Goal: Transaction & Acquisition: Book appointment/travel/reservation

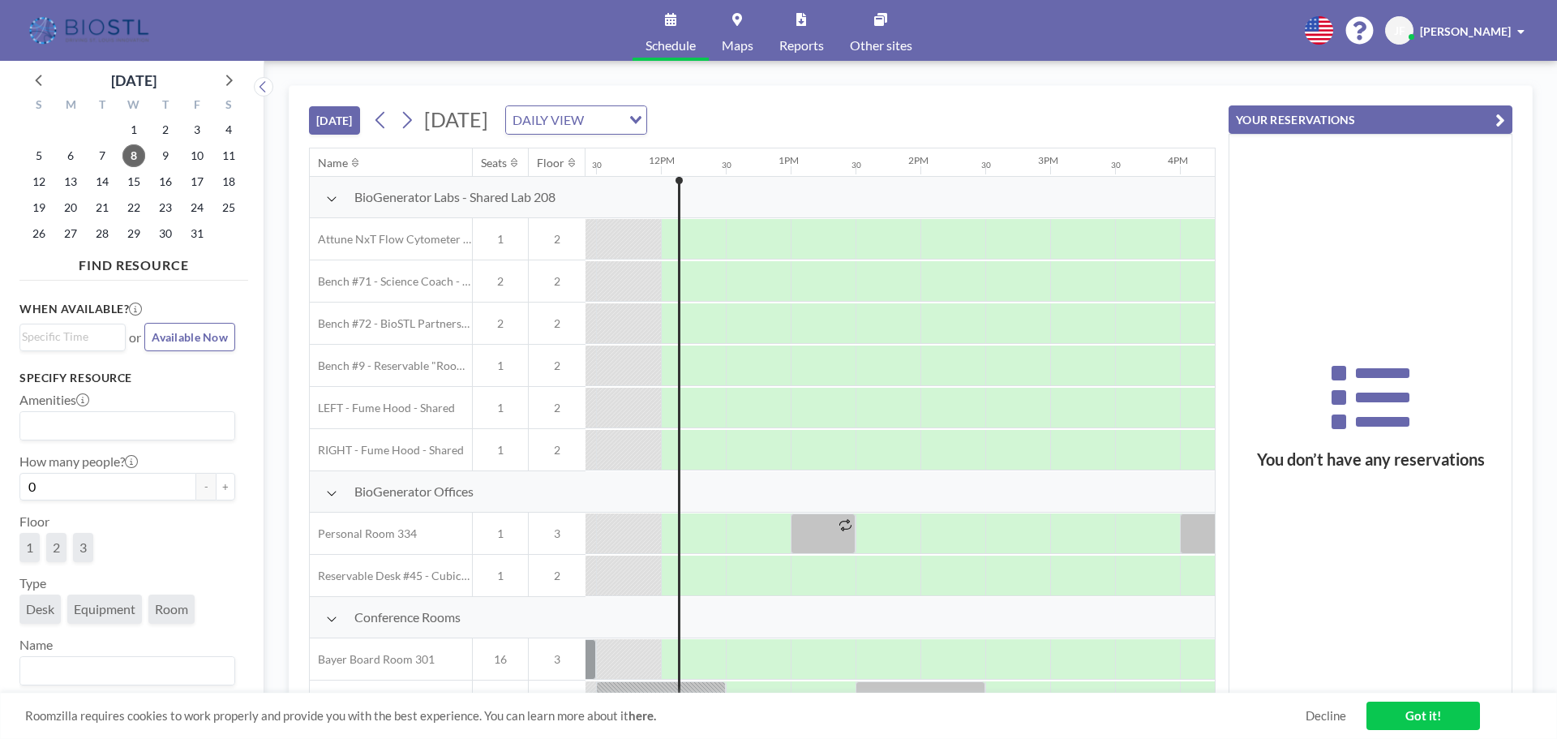
scroll to position [0, 1493]
click at [410, 120] on icon at bounding box center [406, 120] width 15 height 24
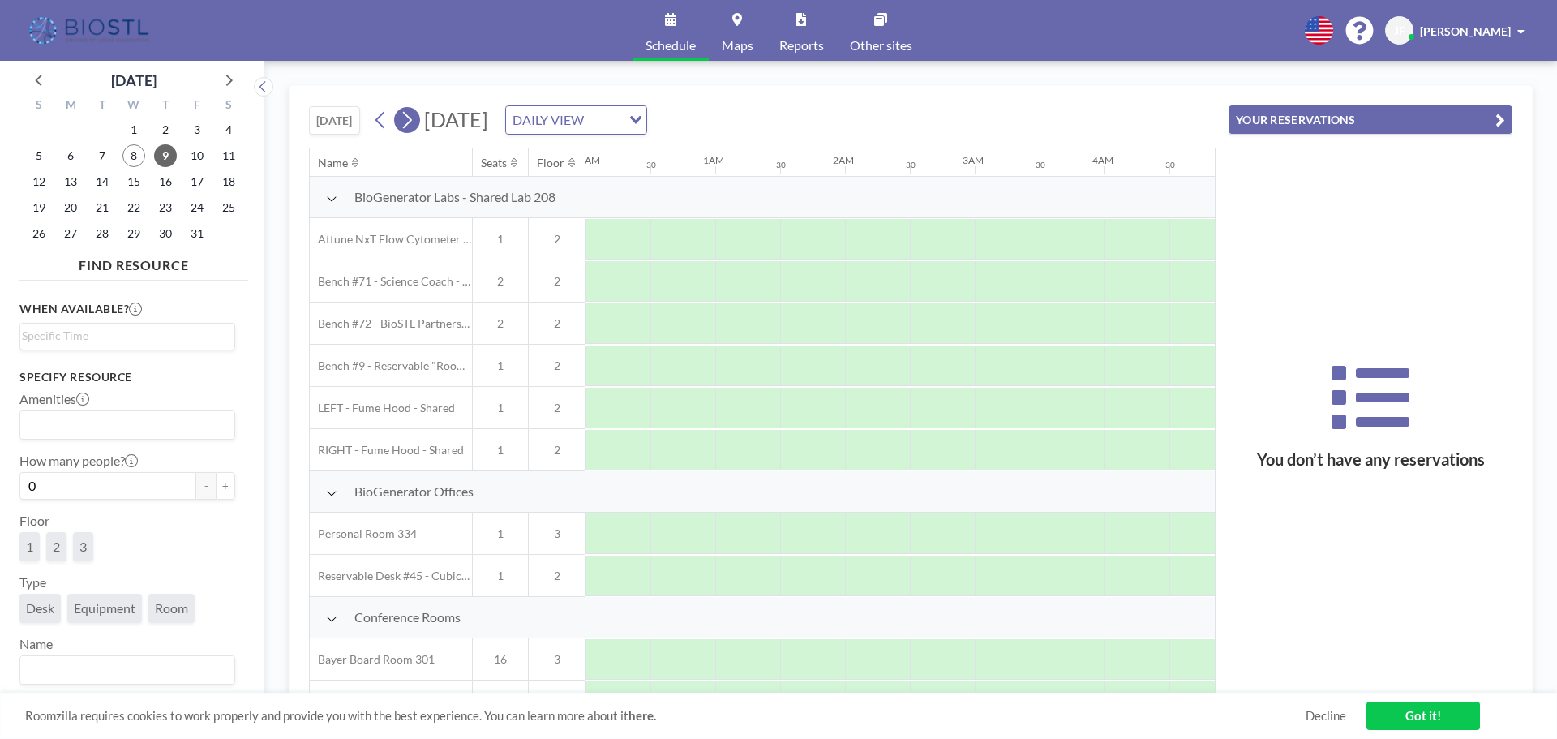
scroll to position [0, 529]
click at [410, 120] on icon at bounding box center [406, 120] width 15 height 24
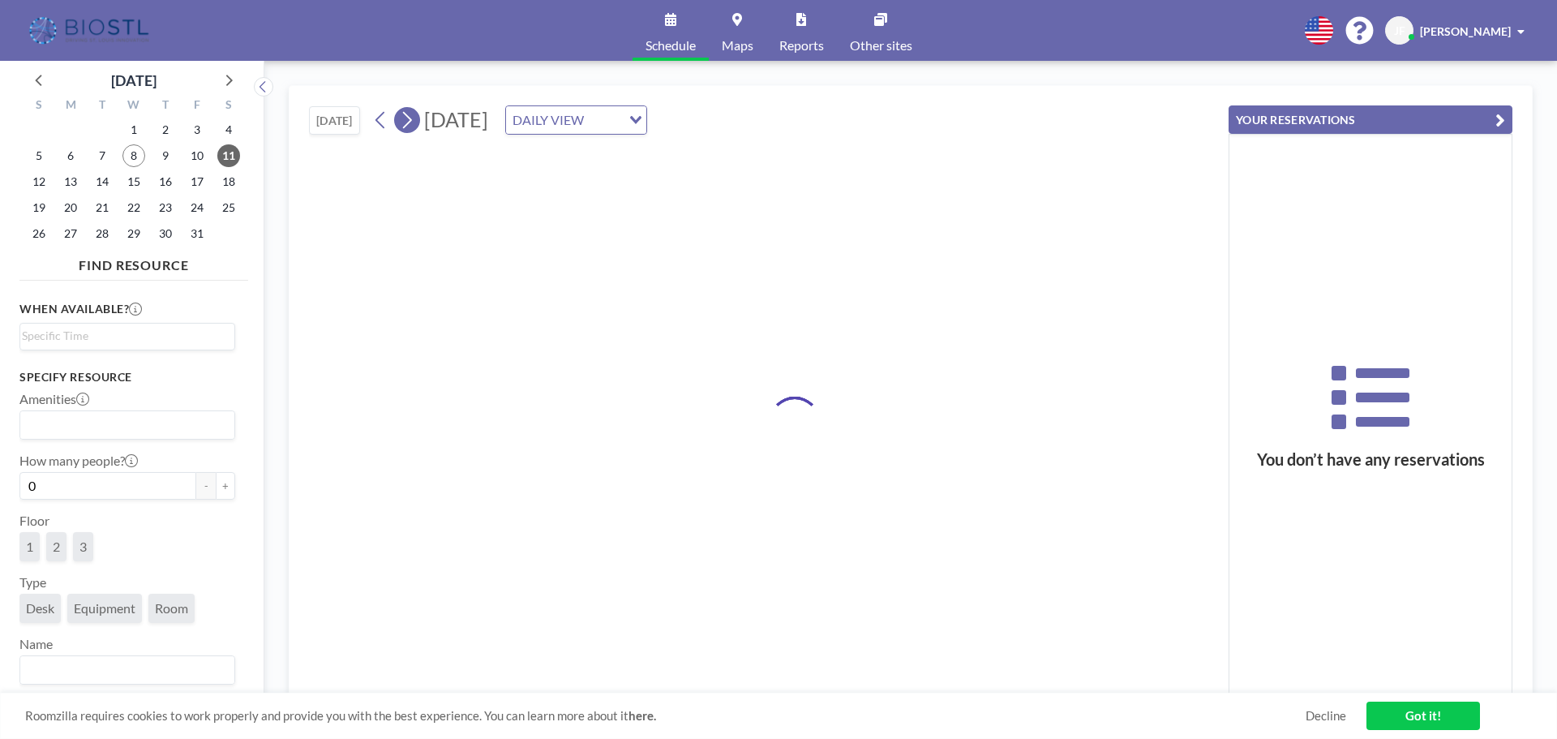
click at [410, 120] on icon at bounding box center [406, 120] width 15 height 24
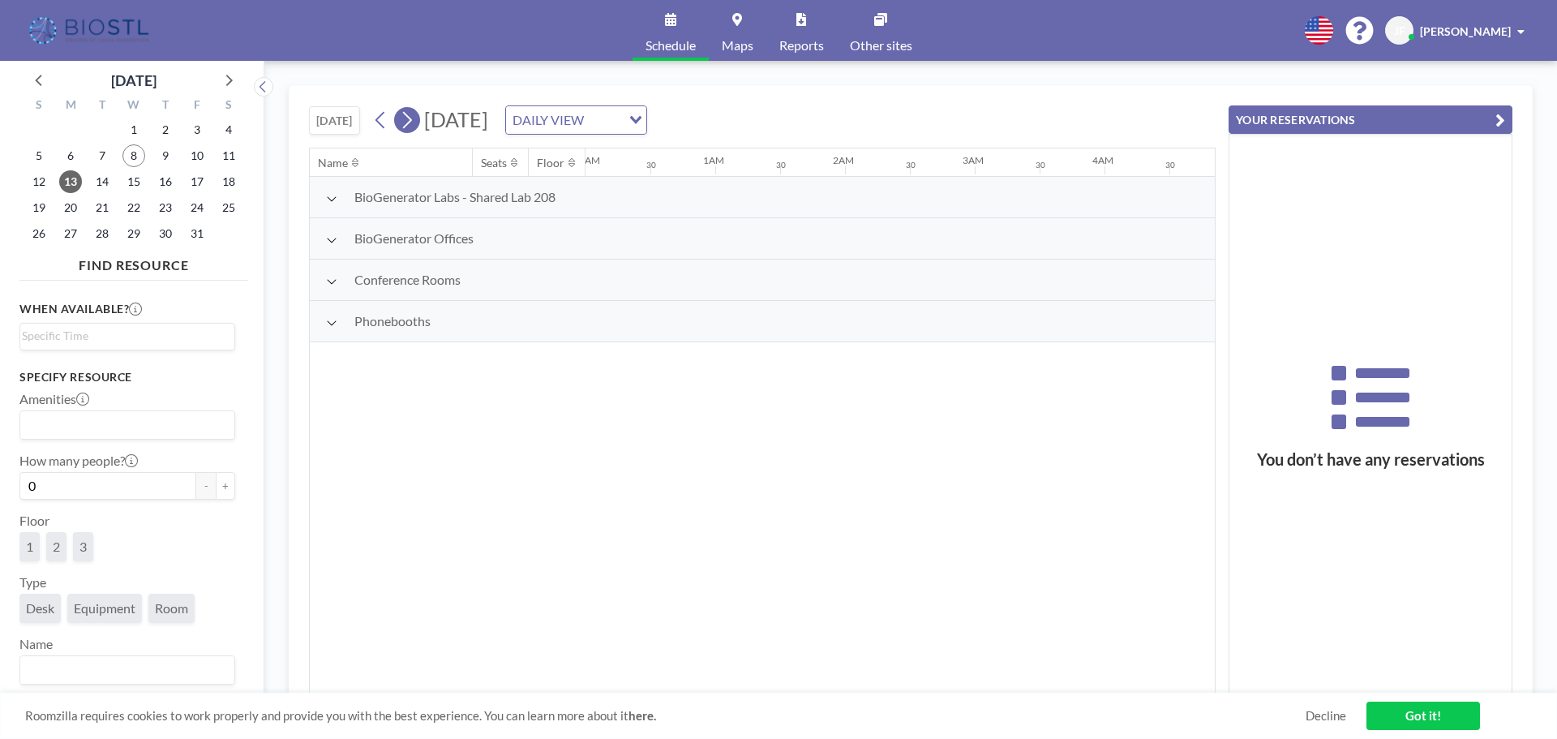
scroll to position [0, 530]
click at [410, 120] on icon at bounding box center [406, 120] width 15 height 24
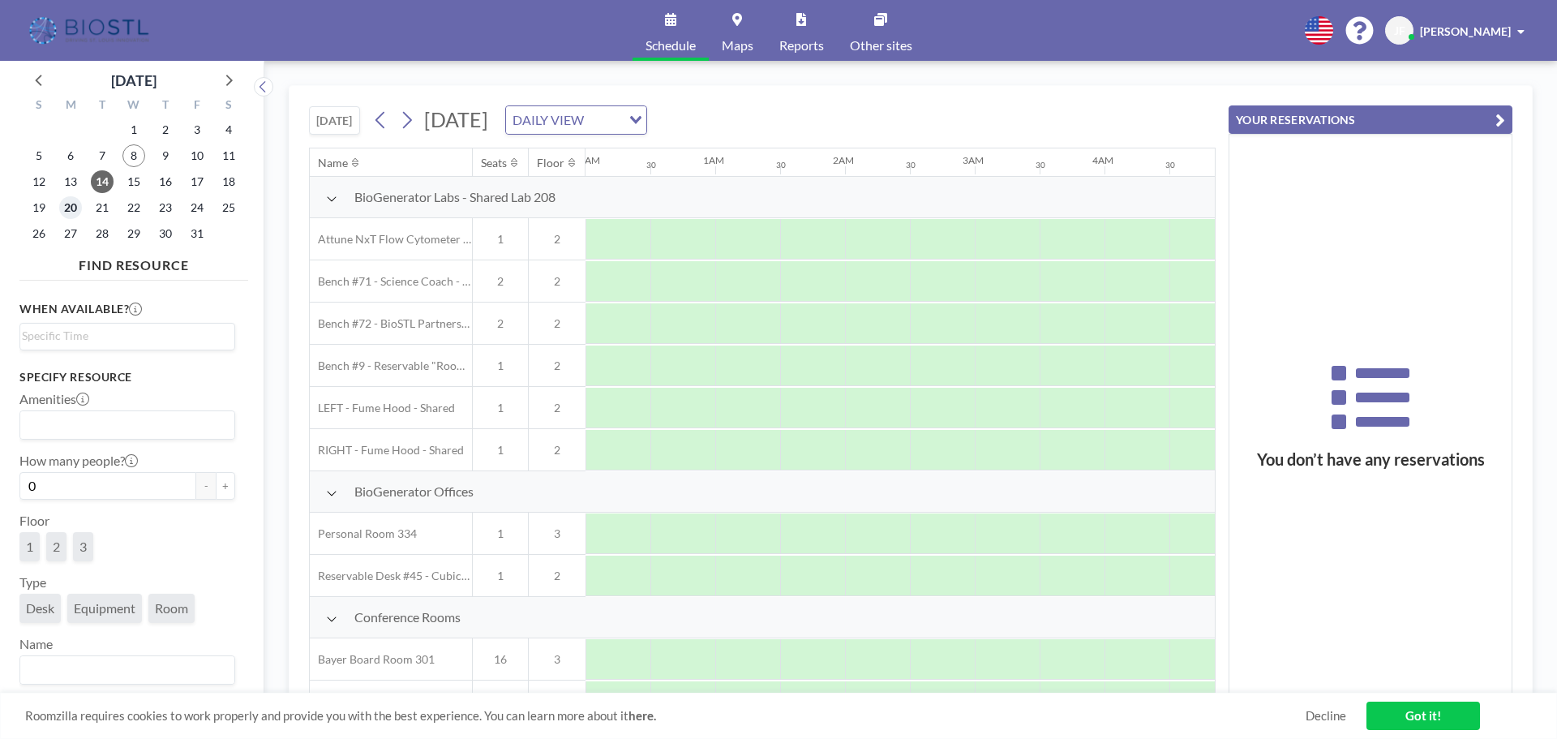
click at [68, 209] on span "20" at bounding box center [70, 207] width 23 height 23
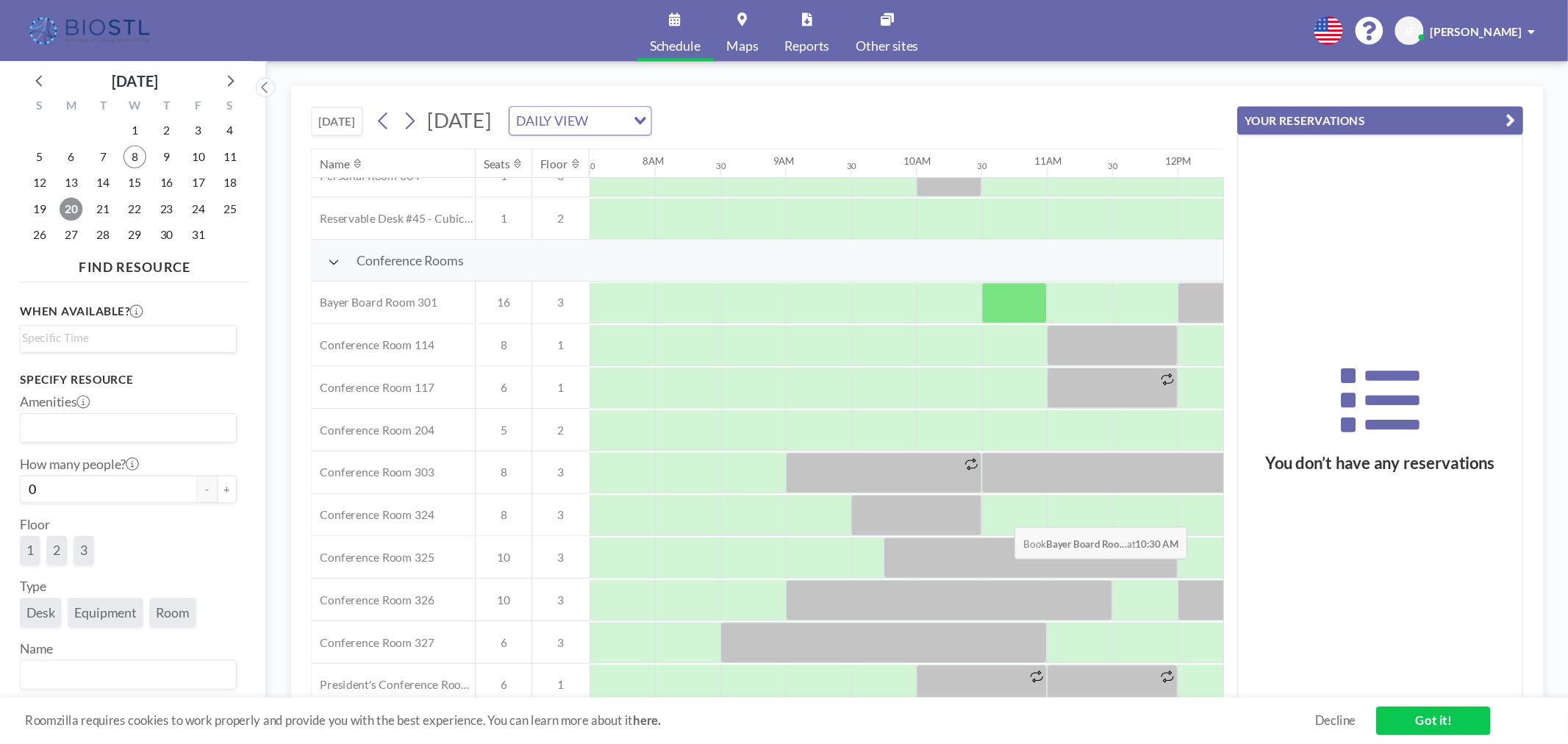
scroll to position [368, 882]
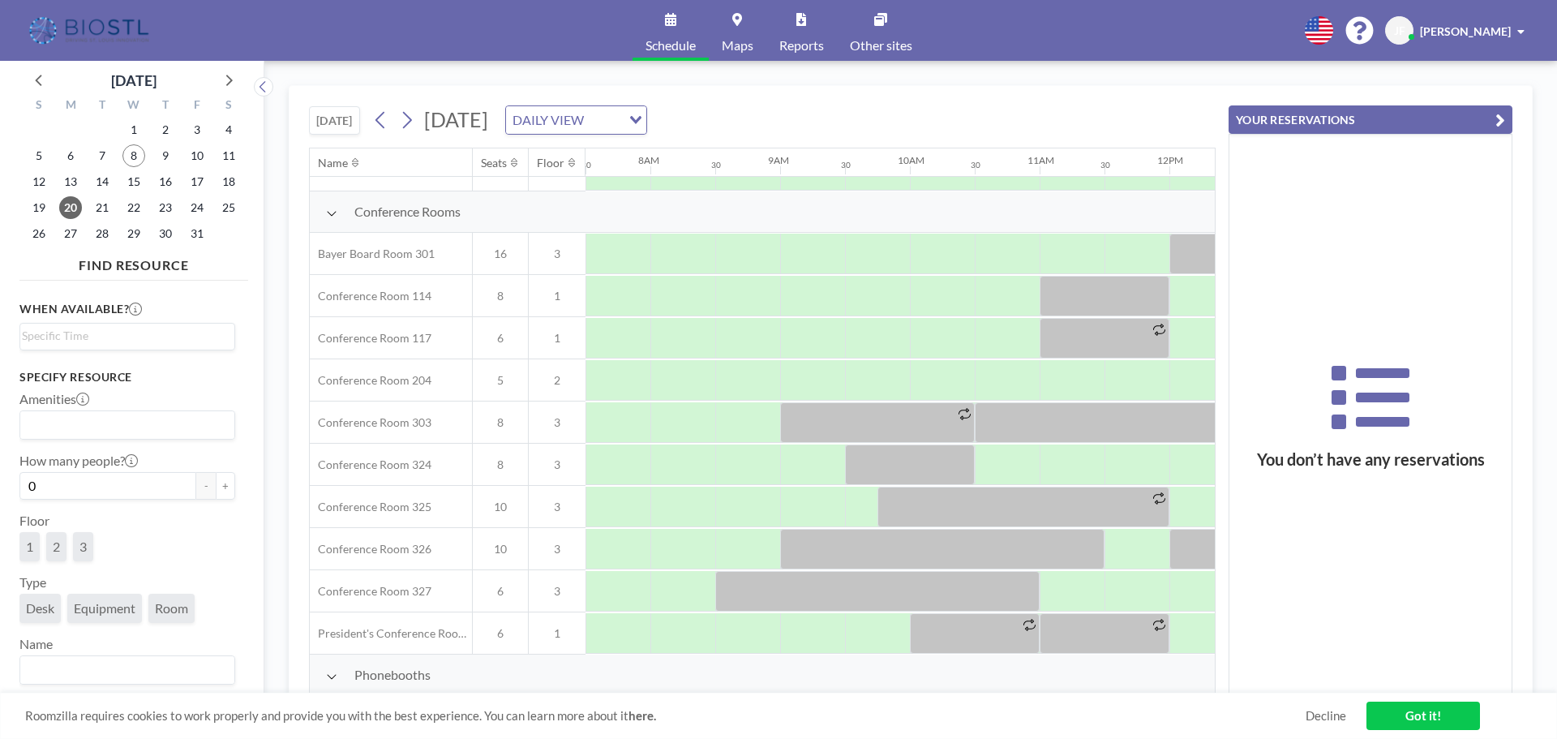
click at [1421, 718] on link "Got it!" at bounding box center [1424, 716] width 114 height 28
click at [1499, 125] on icon "button" at bounding box center [1501, 119] width 10 height 19
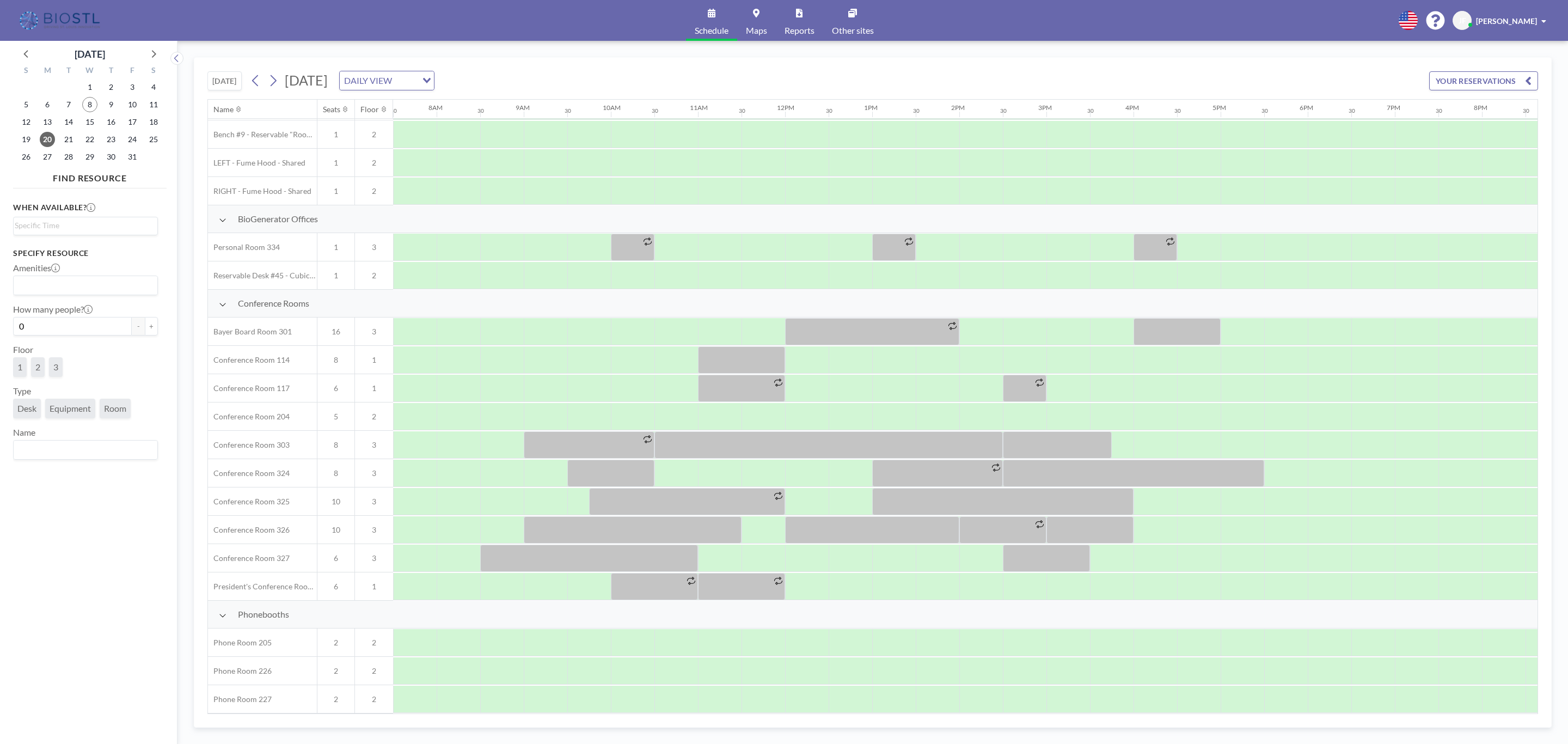
scroll to position [40, 653]
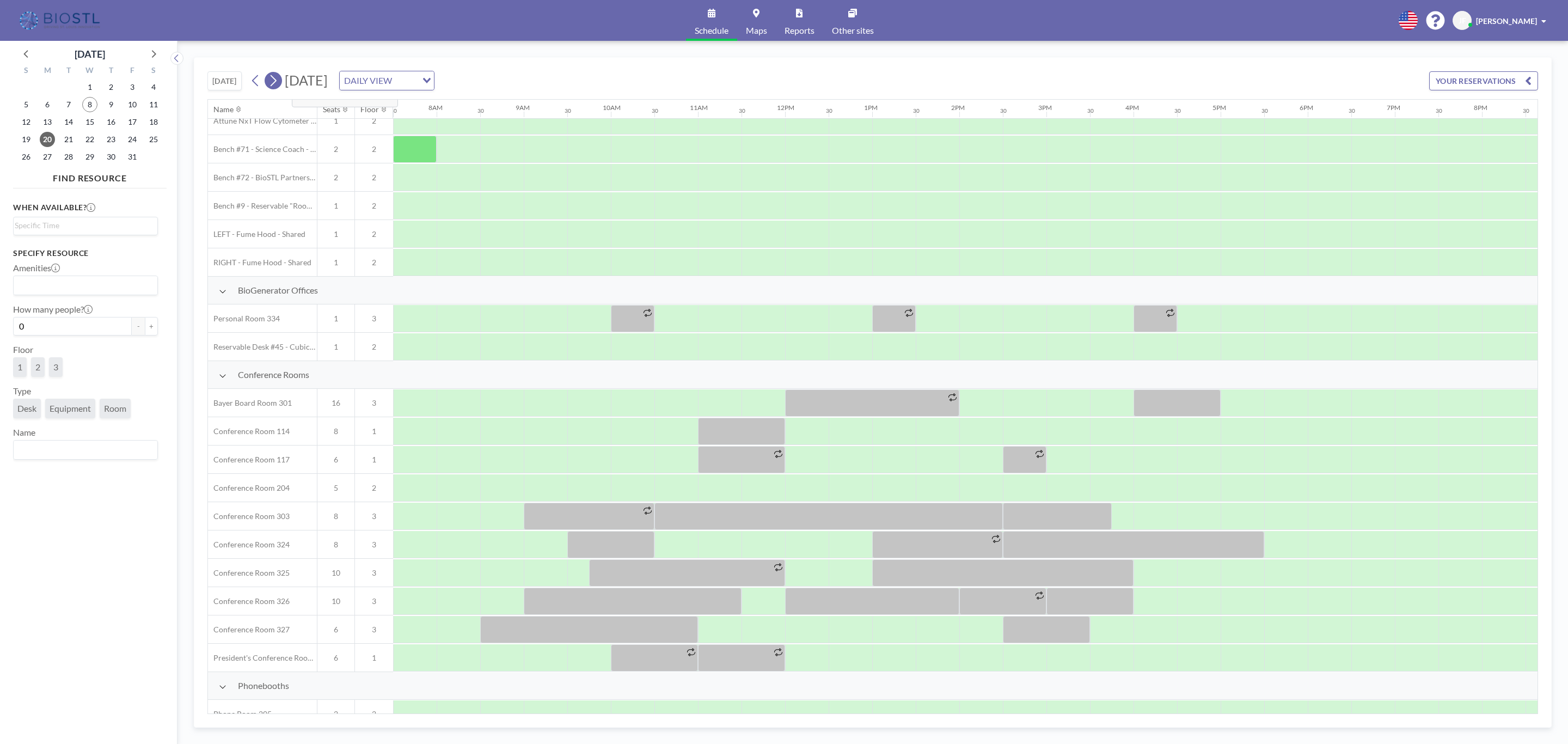
click at [282, 79] on button at bounding box center [273, 81] width 17 height 17
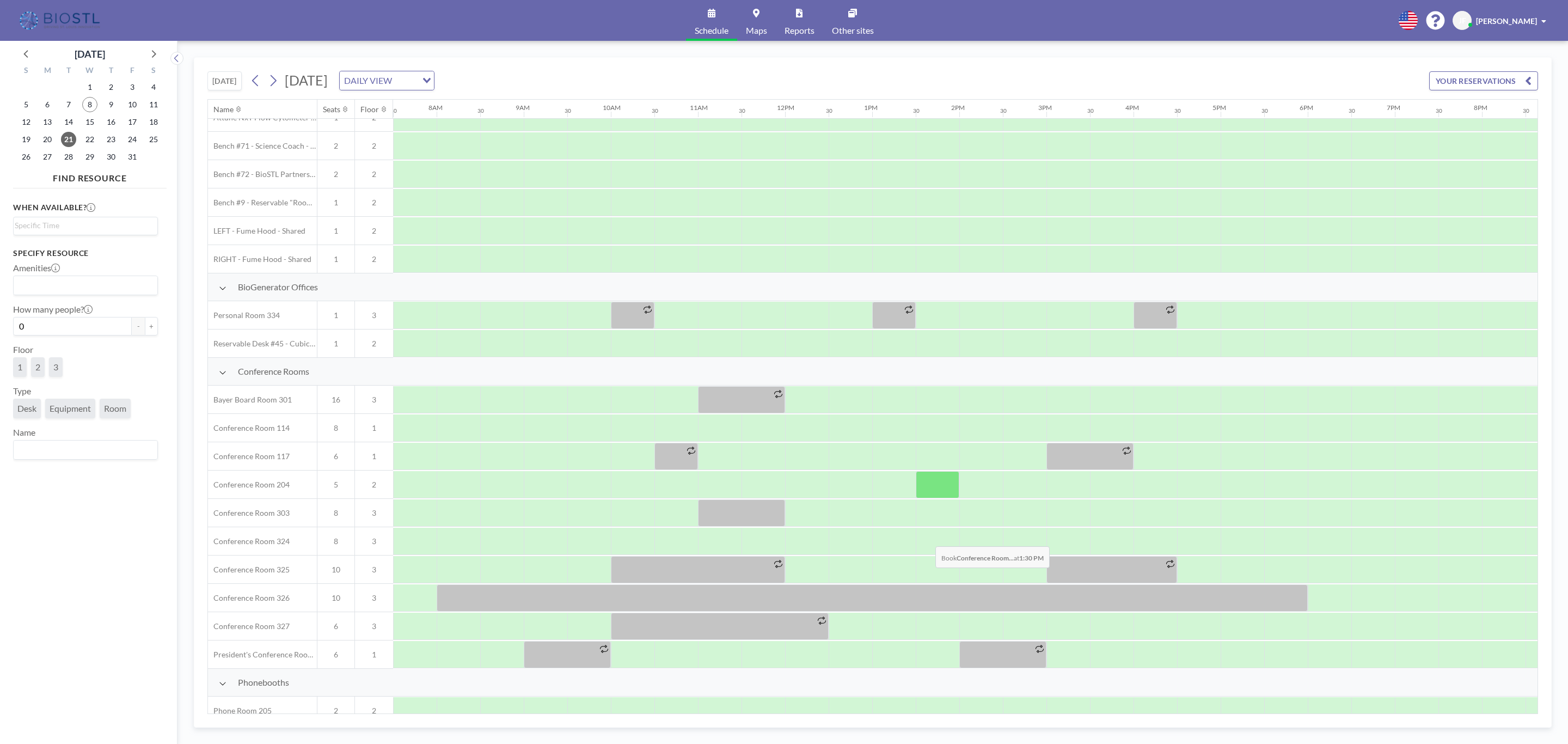
scroll to position [82, 653]
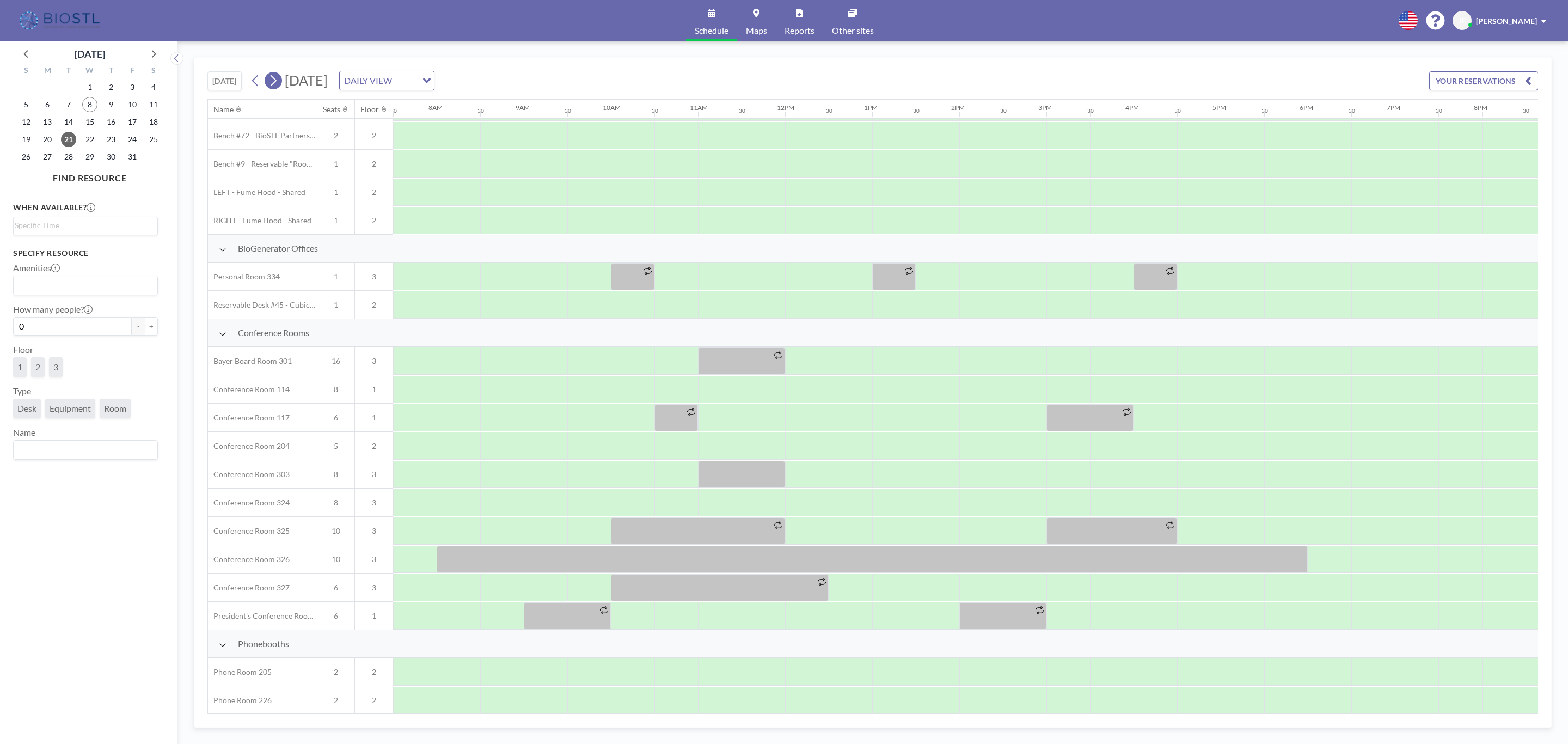
click at [279, 82] on icon at bounding box center [273, 81] width 10 height 16
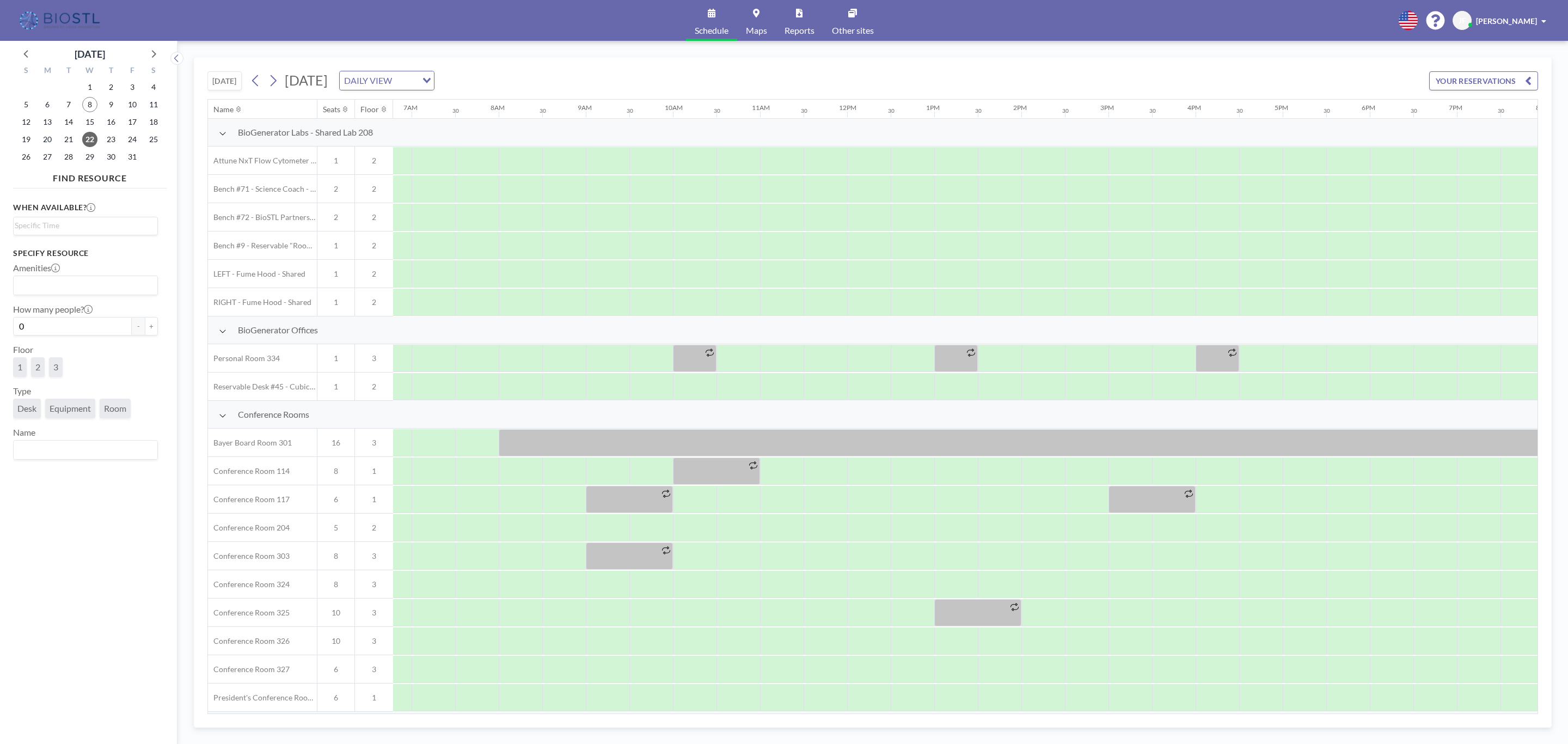
scroll to position [0, 653]
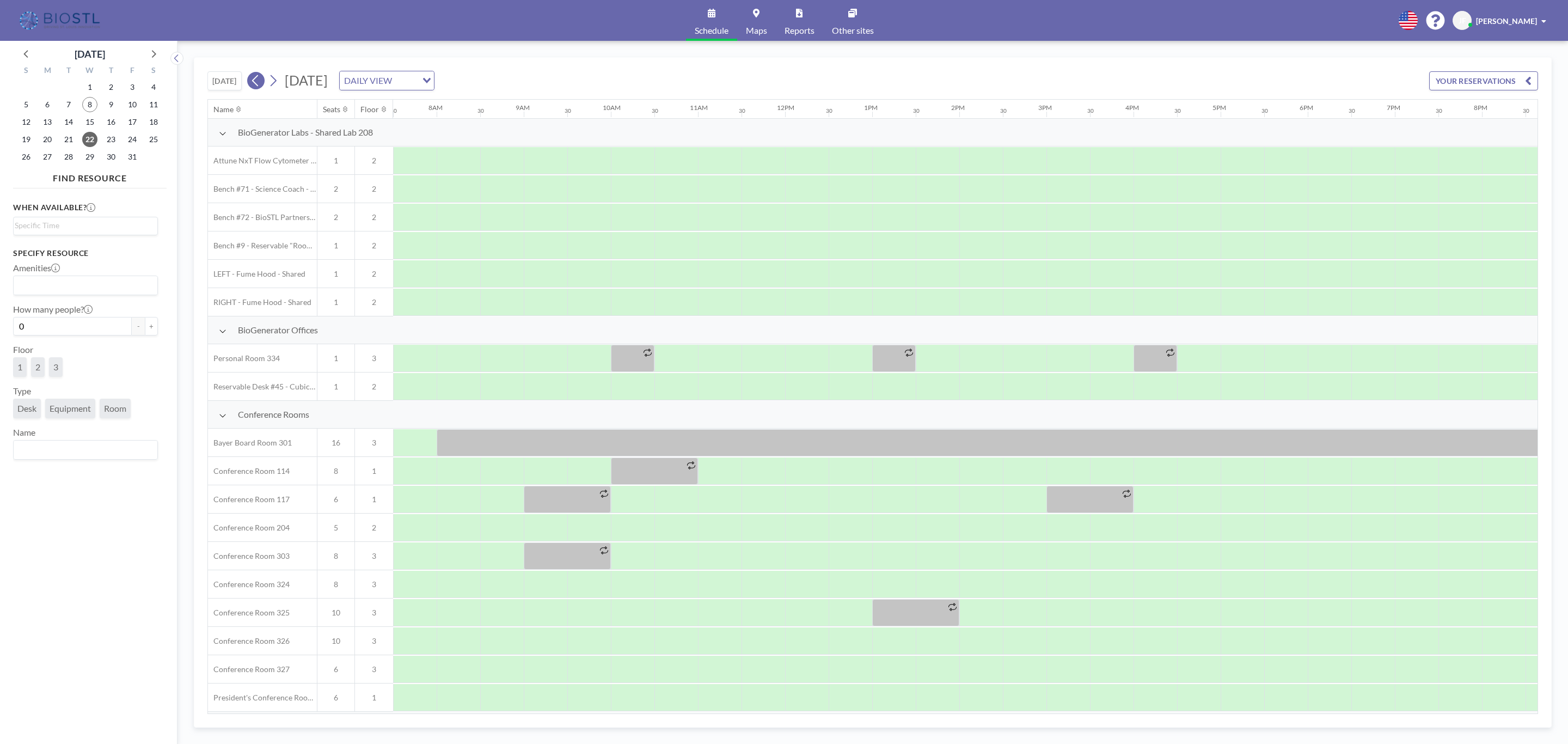
click at [255, 82] on icon at bounding box center [255, 81] width 10 height 16
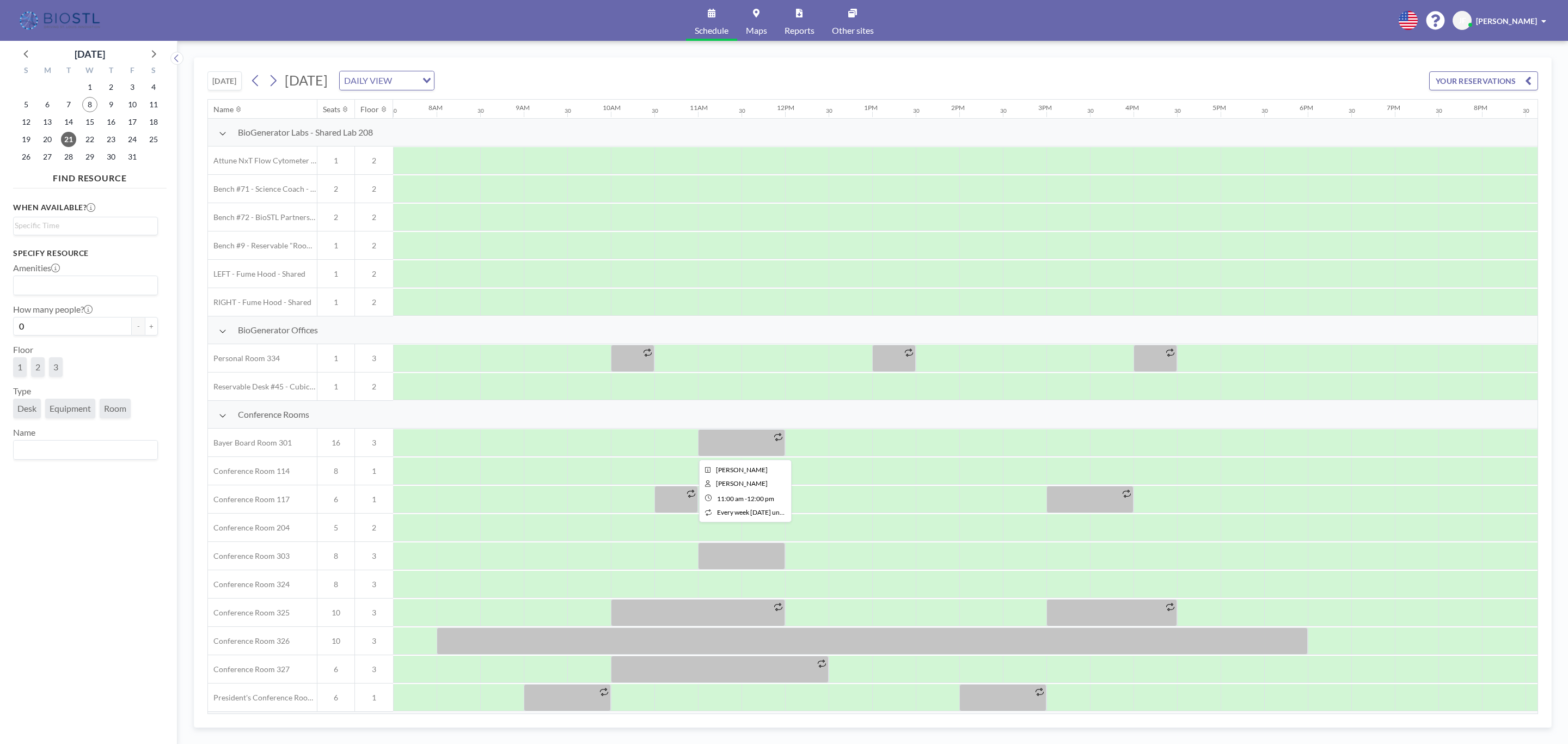
click at [728, 441] on div at bounding box center [742, 443] width 87 height 28
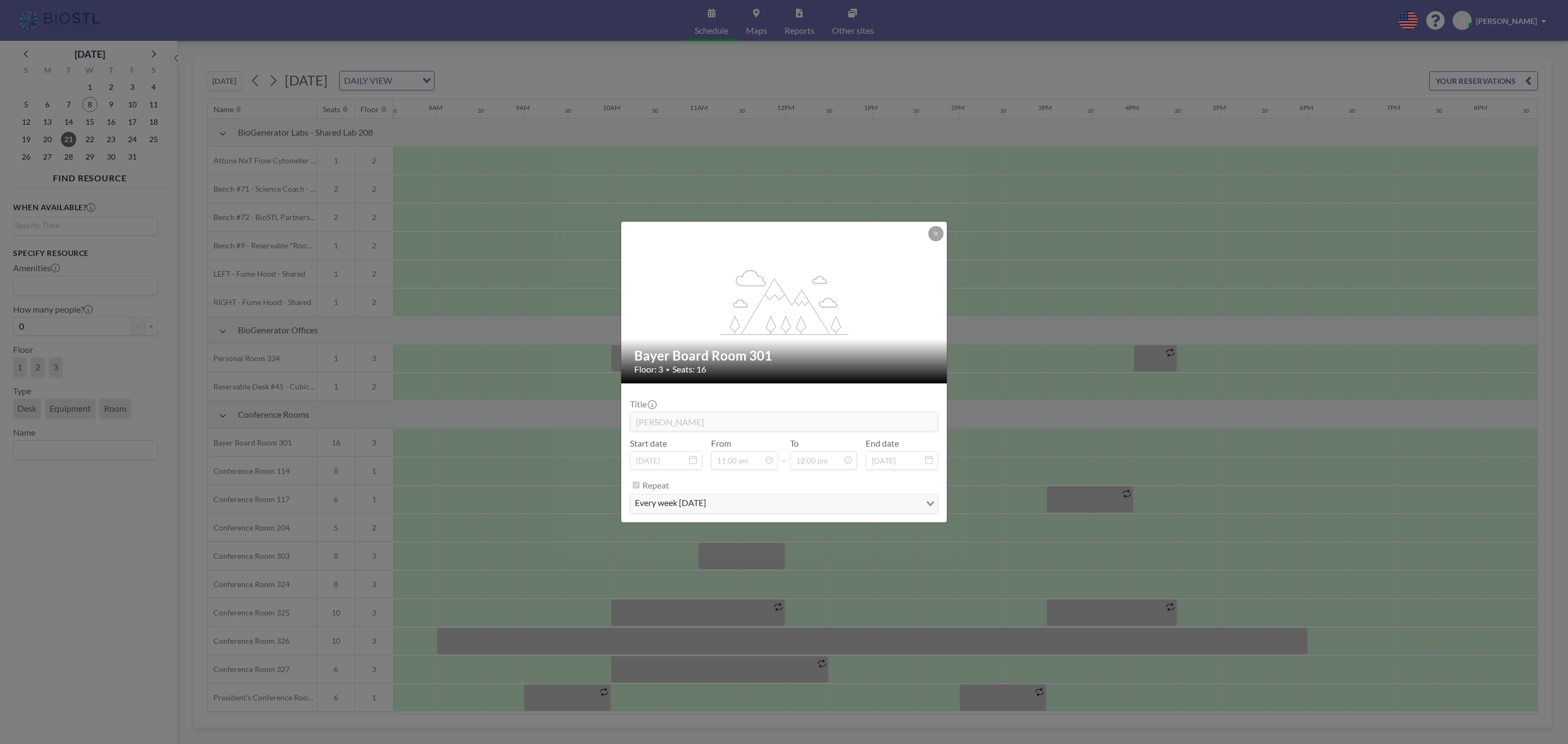
click at [728, 441] on label "From" at bounding box center [721, 443] width 20 height 11
click at [933, 236] on icon at bounding box center [936, 234] width 7 height 7
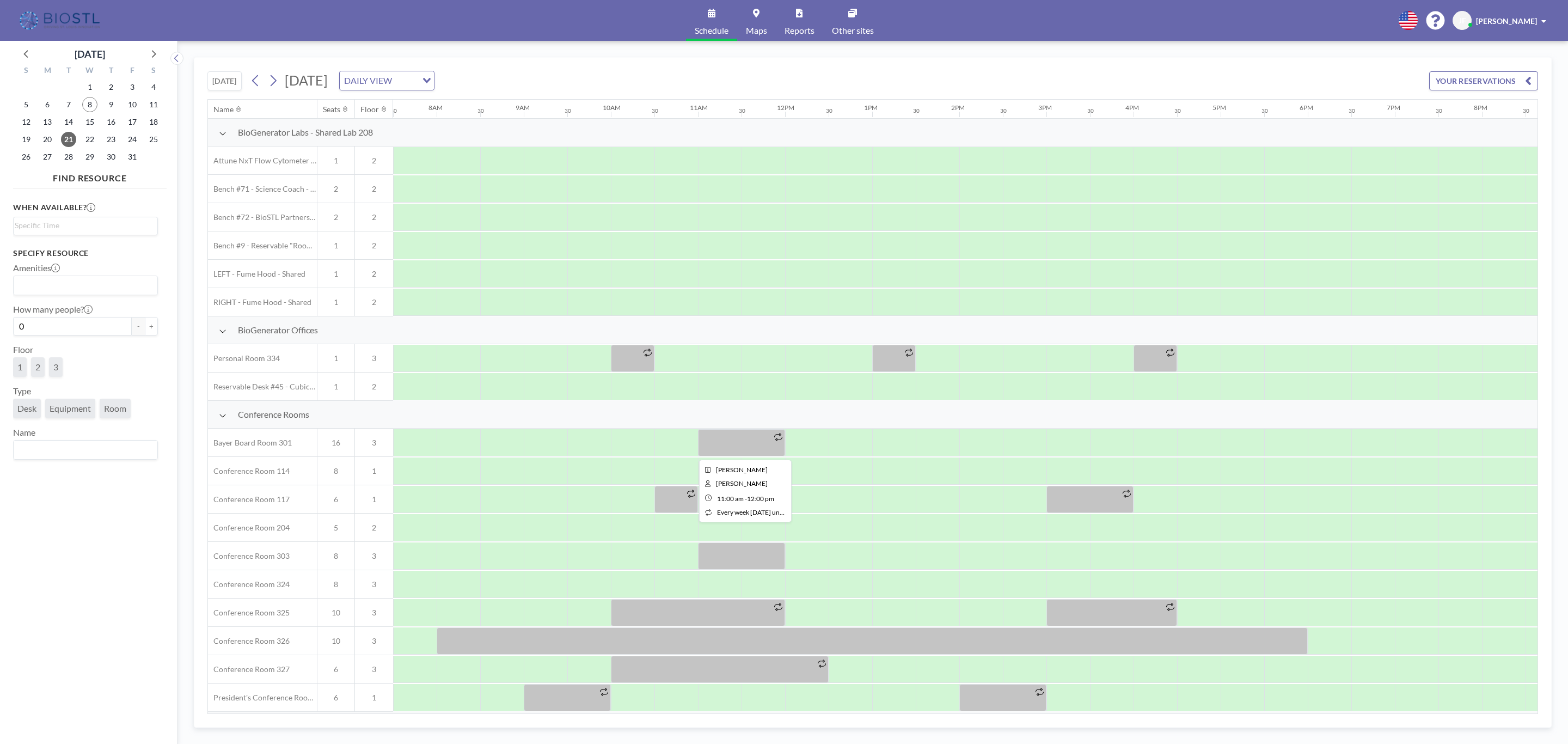
click at [748, 445] on div at bounding box center [742, 443] width 87 height 28
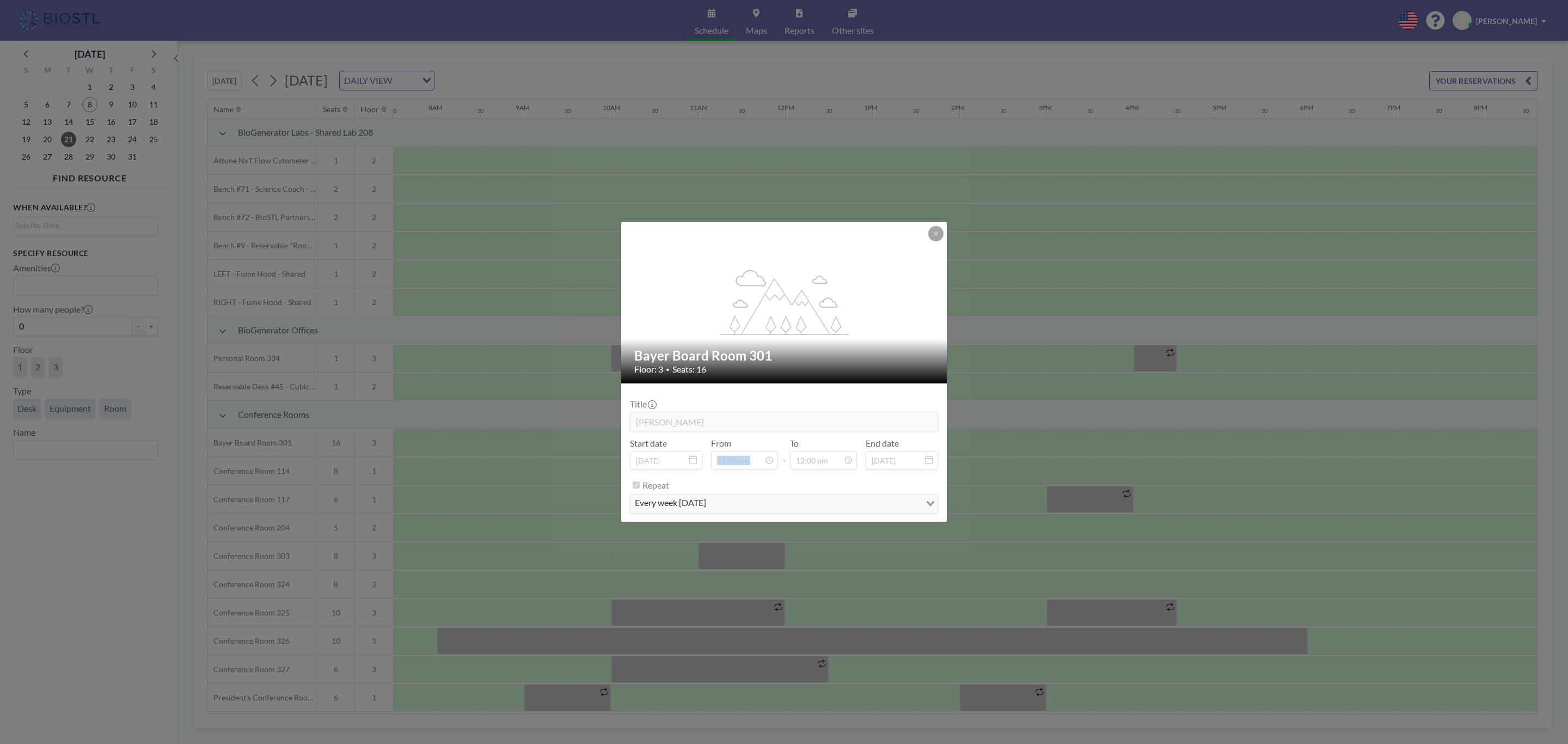
click at [748, 445] on div "From 11:00 am" at bounding box center [744, 453] width 67 height 32
drag, startPoint x: 933, startPoint y: 236, endPoint x: 930, endPoint y: 263, distance: 27.2
click at [933, 235] on icon at bounding box center [936, 234] width 7 height 7
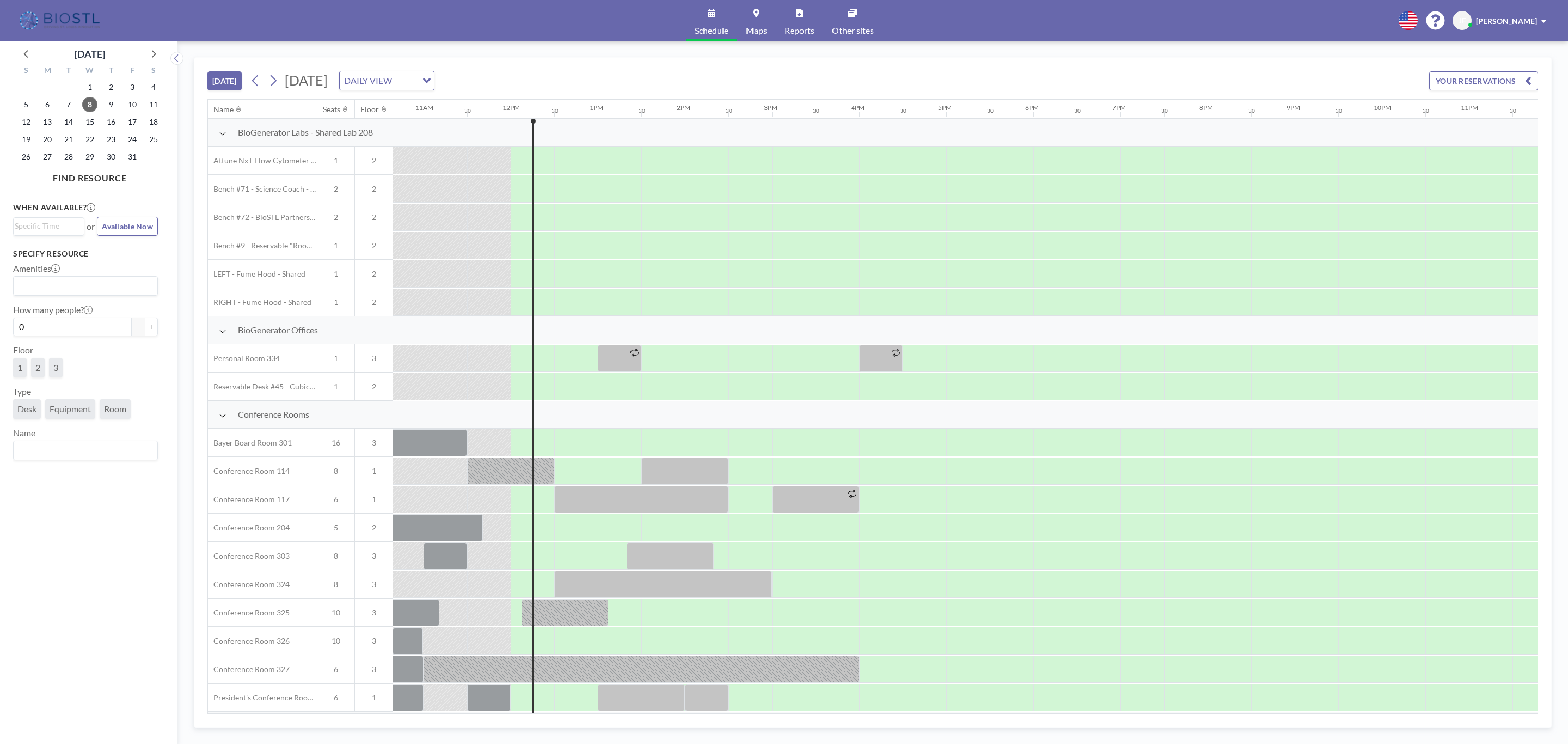
scroll to position [0, 956]
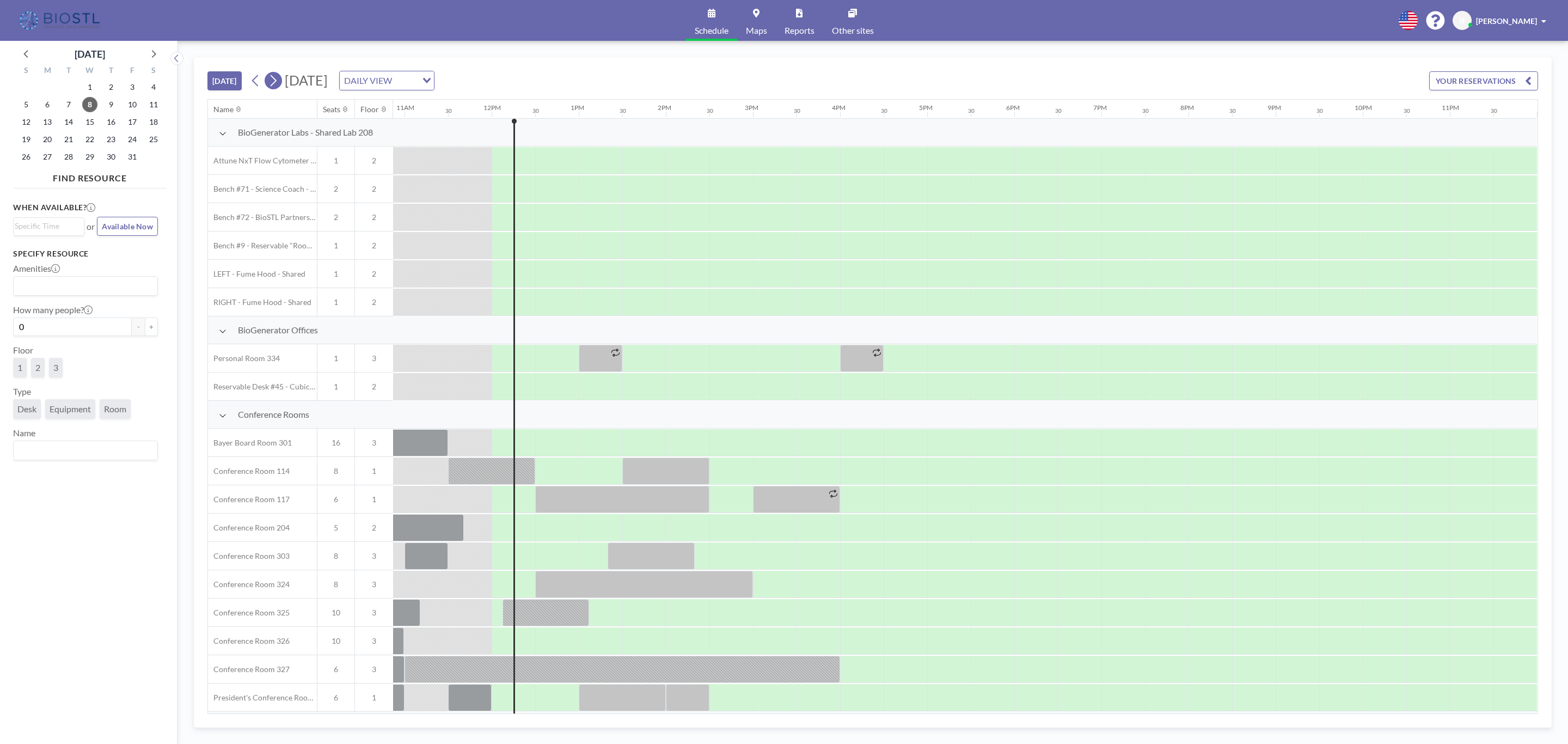
click at [275, 84] on icon at bounding box center [273, 81] width 10 height 16
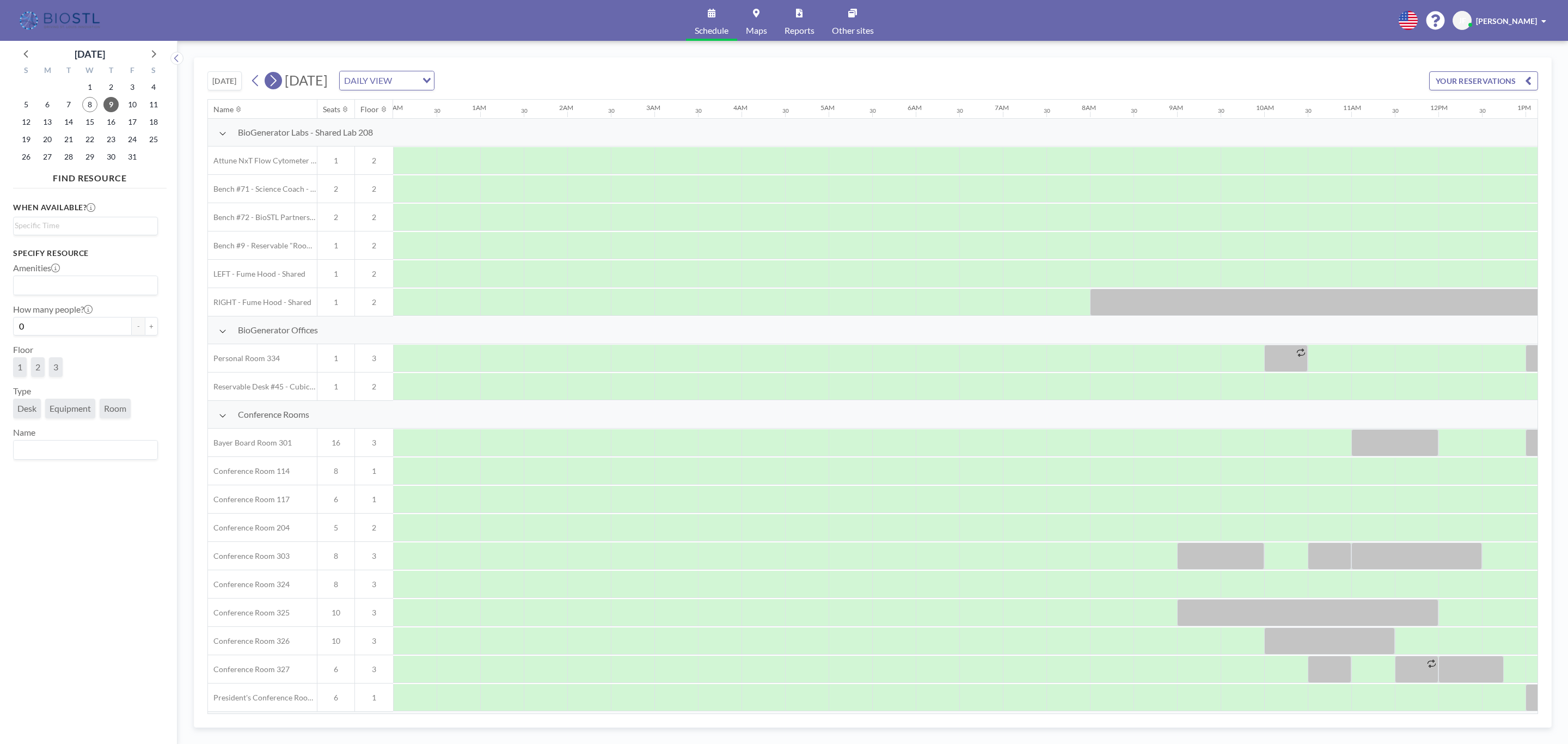
click at [275, 84] on icon at bounding box center [273, 81] width 10 height 16
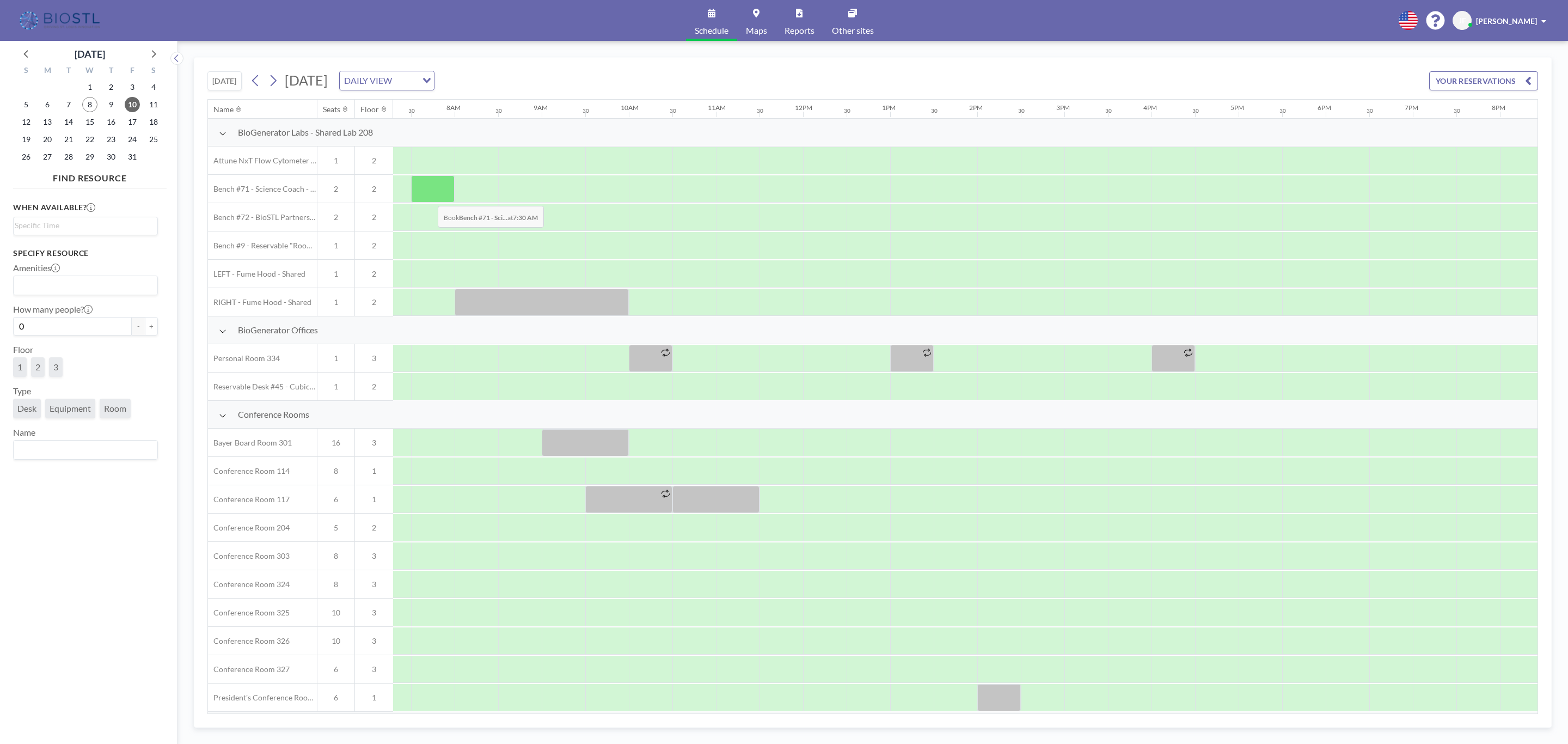
scroll to position [0, 653]
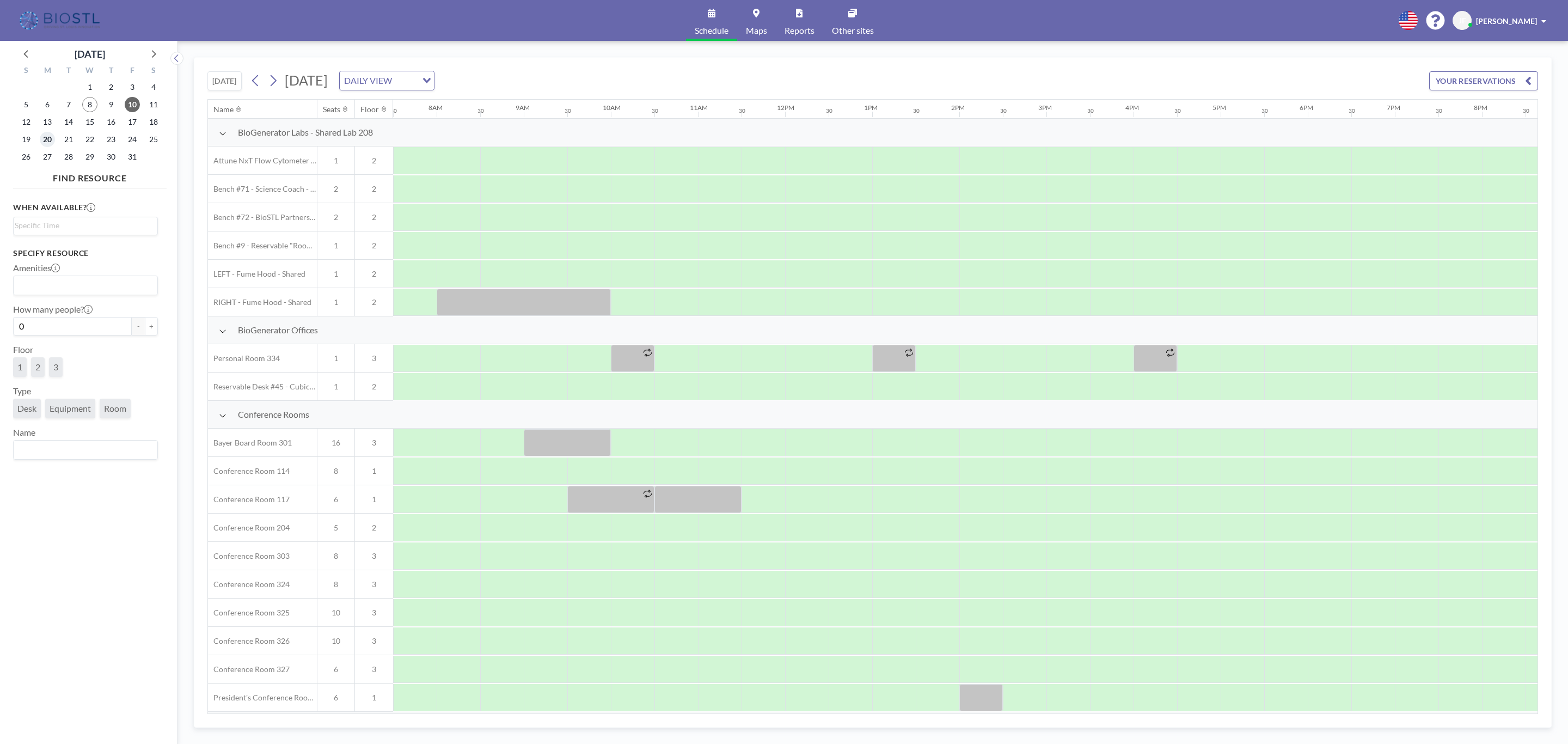
click at [46, 134] on span "20" at bounding box center [47, 139] width 15 height 15
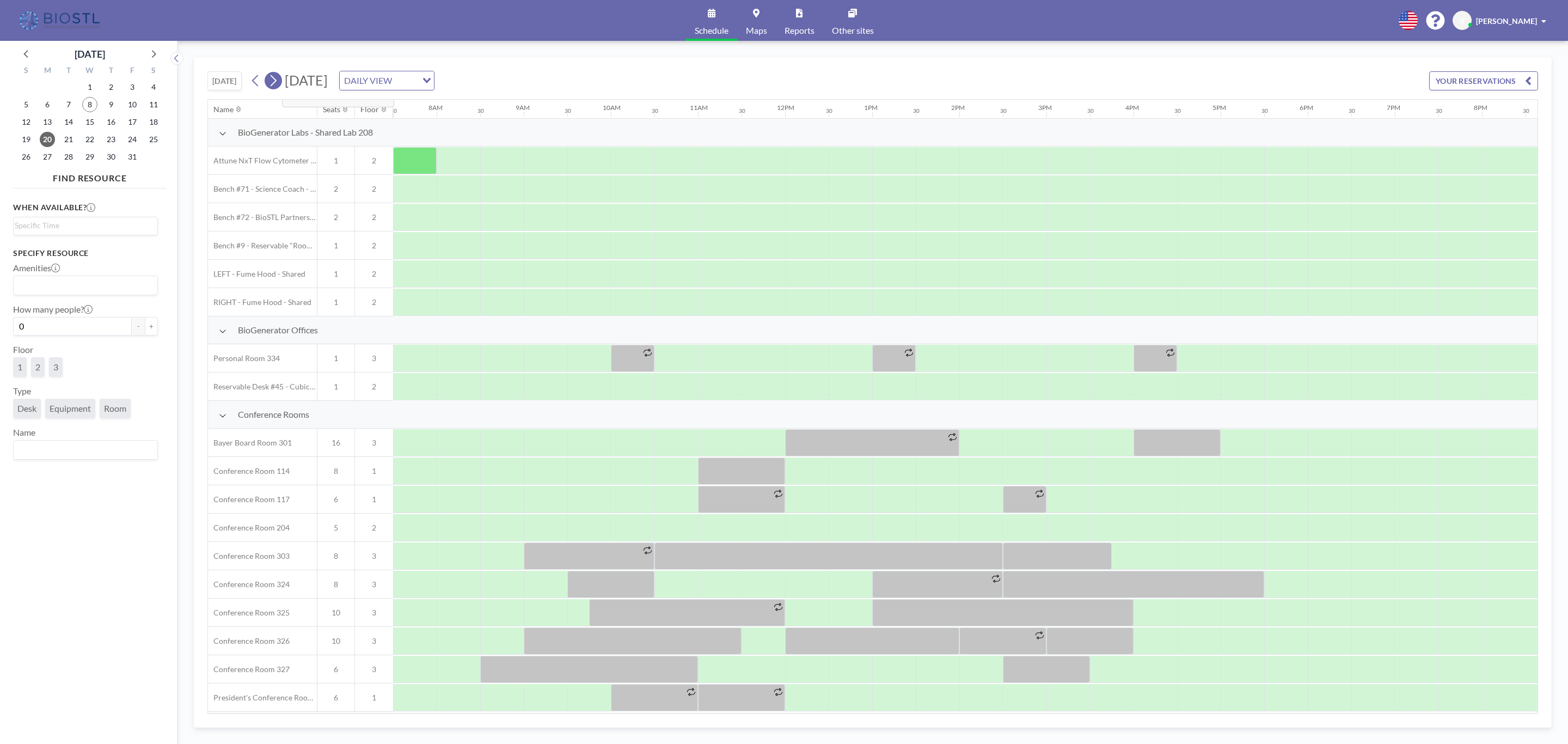
click at [273, 79] on icon at bounding box center [273, 81] width 10 height 16
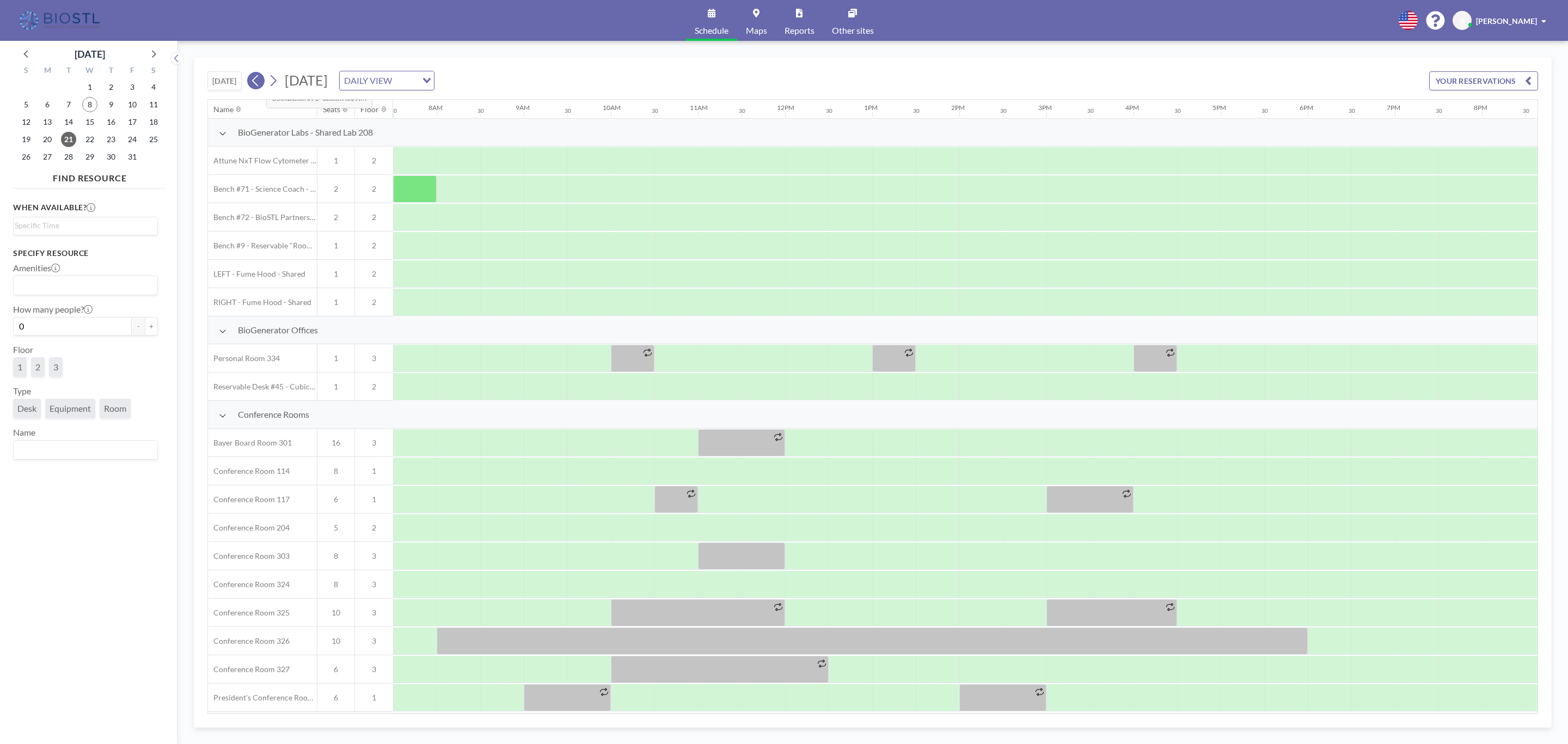
click at [257, 80] on icon at bounding box center [255, 81] width 6 height 11
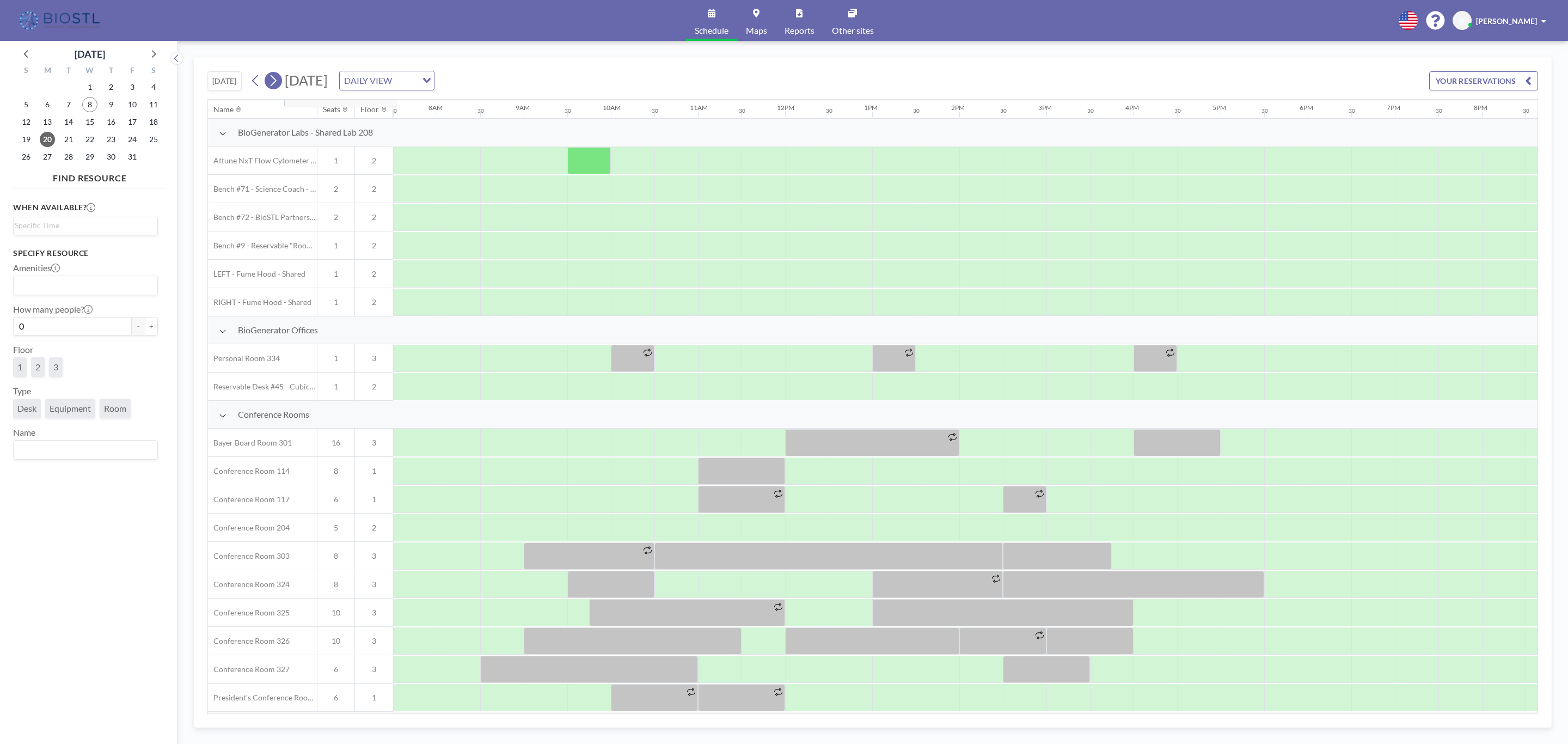
click at [276, 79] on icon at bounding box center [273, 81] width 6 height 11
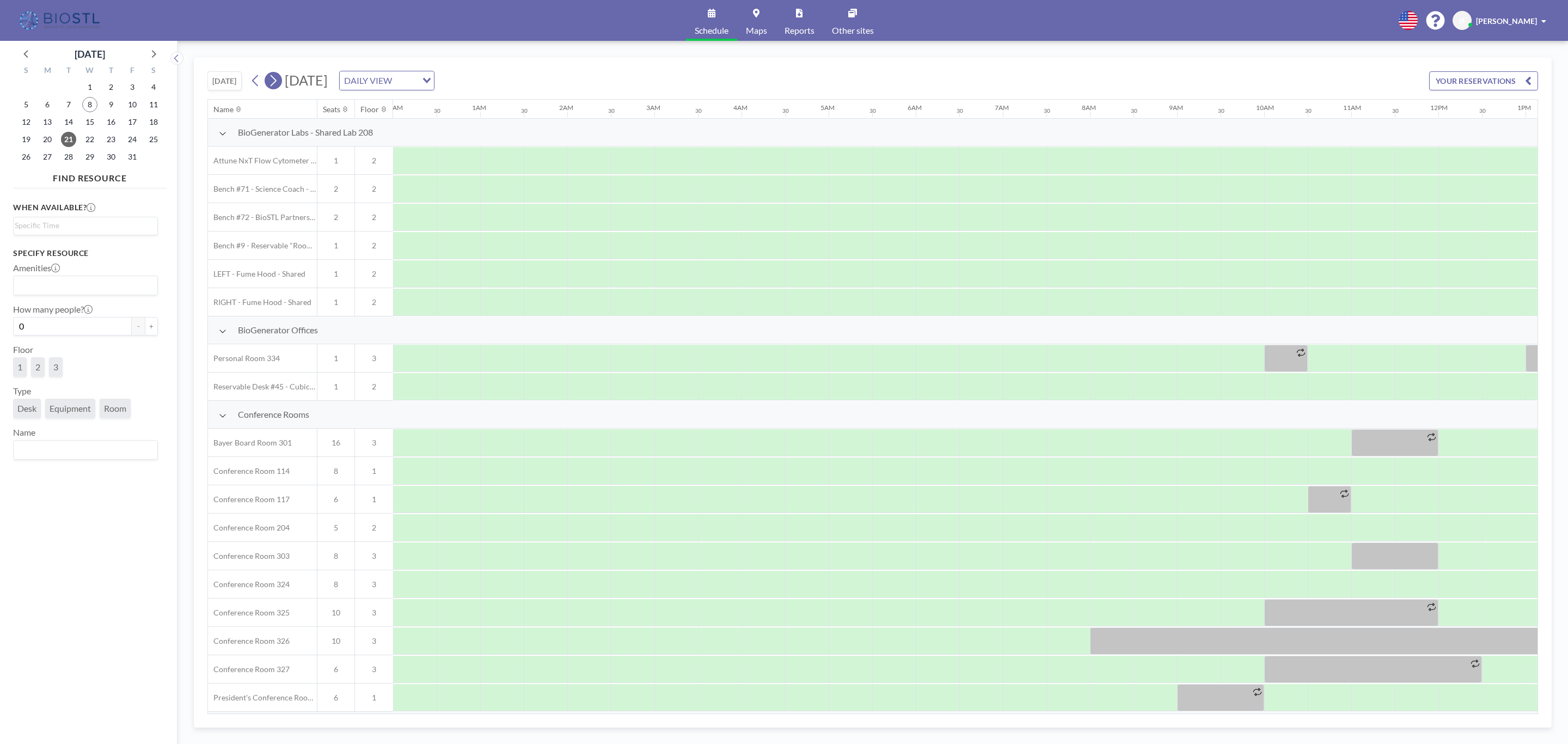
click at [275, 79] on icon at bounding box center [273, 81] width 10 height 16
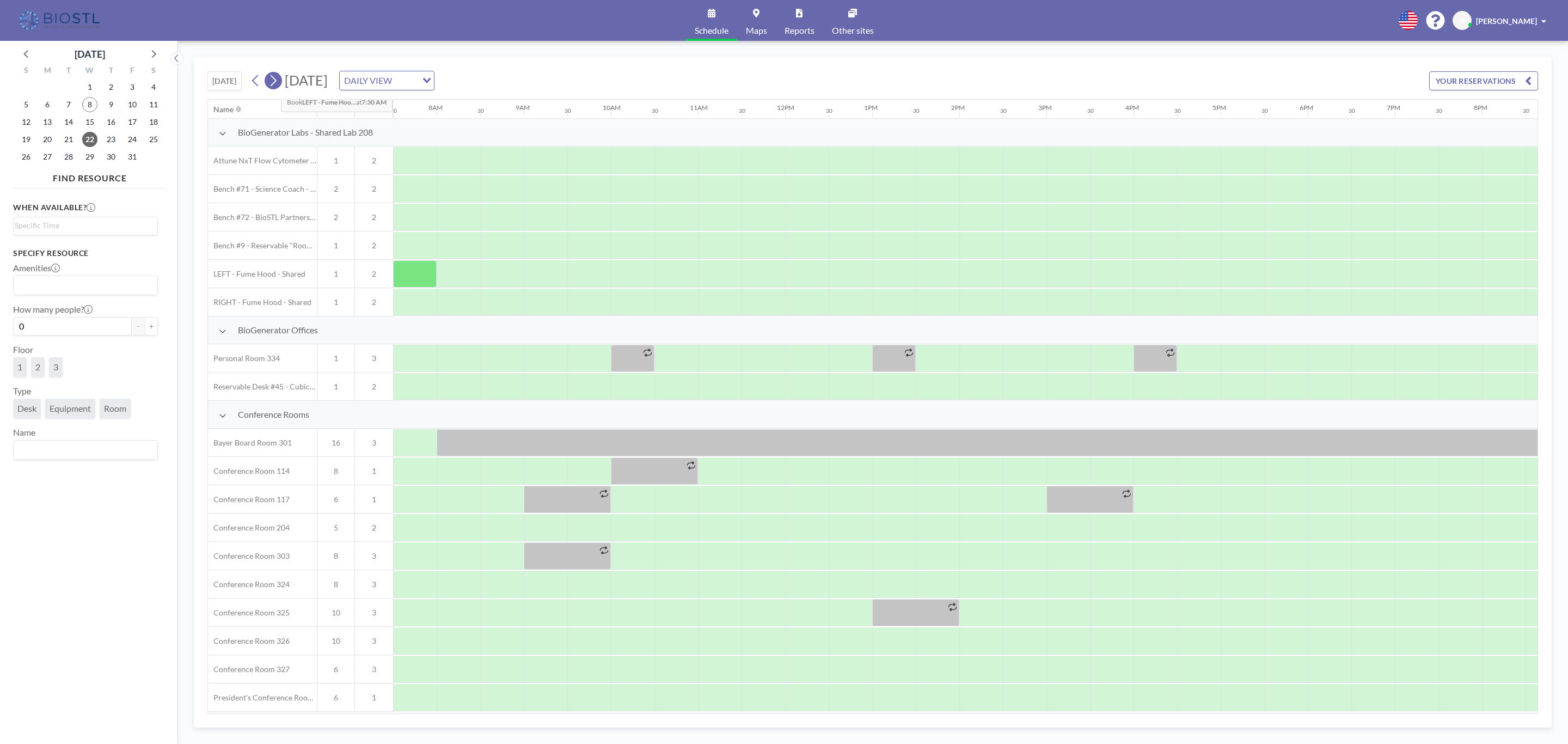
click at [273, 84] on icon at bounding box center [273, 81] width 10 height 16
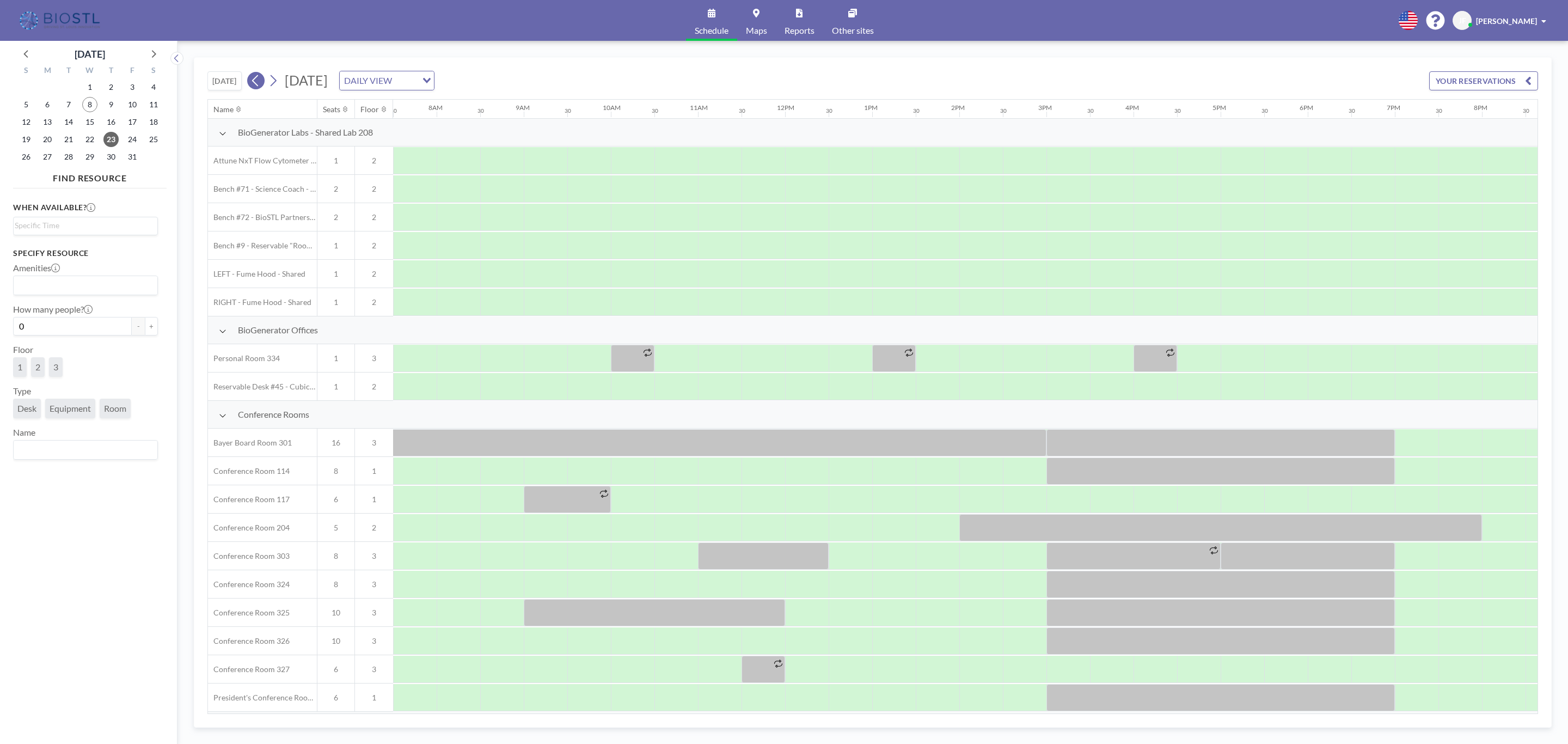
click at [255, 85] on icon at bounding box center [255, 81] width 10 height 16
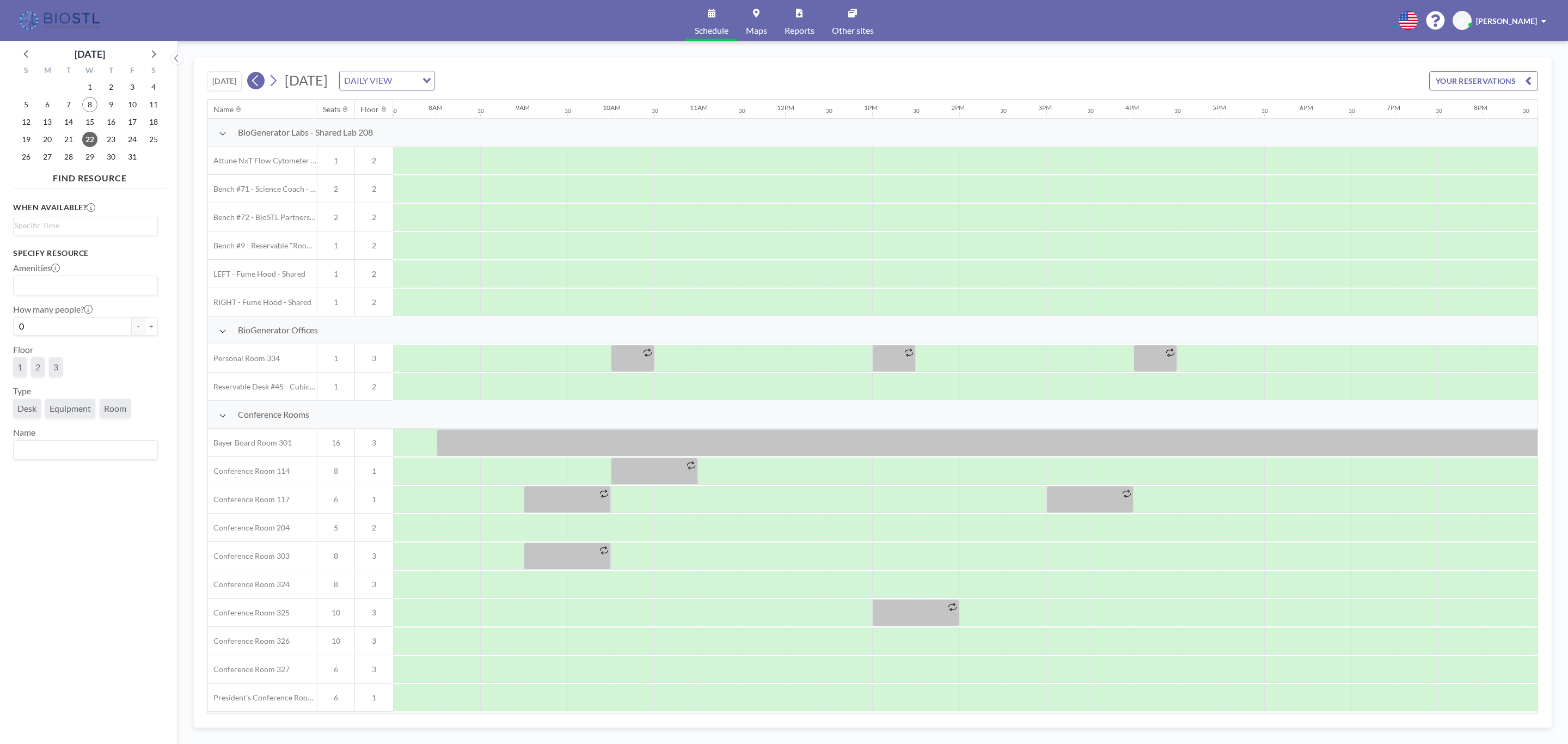
click at [258, 80] on icon at bounding box center [255, 81] width 10 height 16
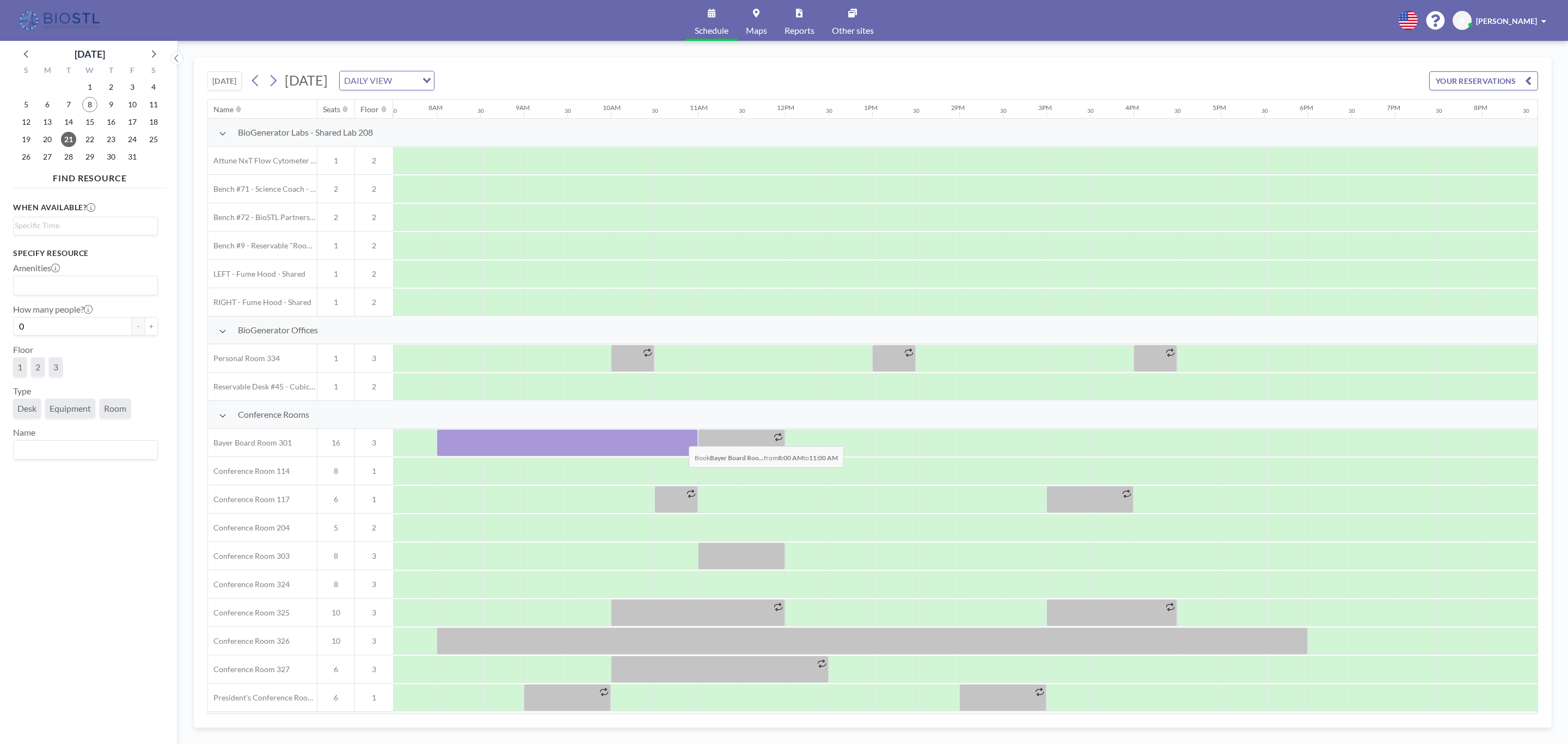
drag, startPoint x: 454, startPoint y: 436, endPoint x: 679, endPoint y: 440, distance: 225.0
click at [679, 440] on div at bounding box center [567, 443] width 261 height 28
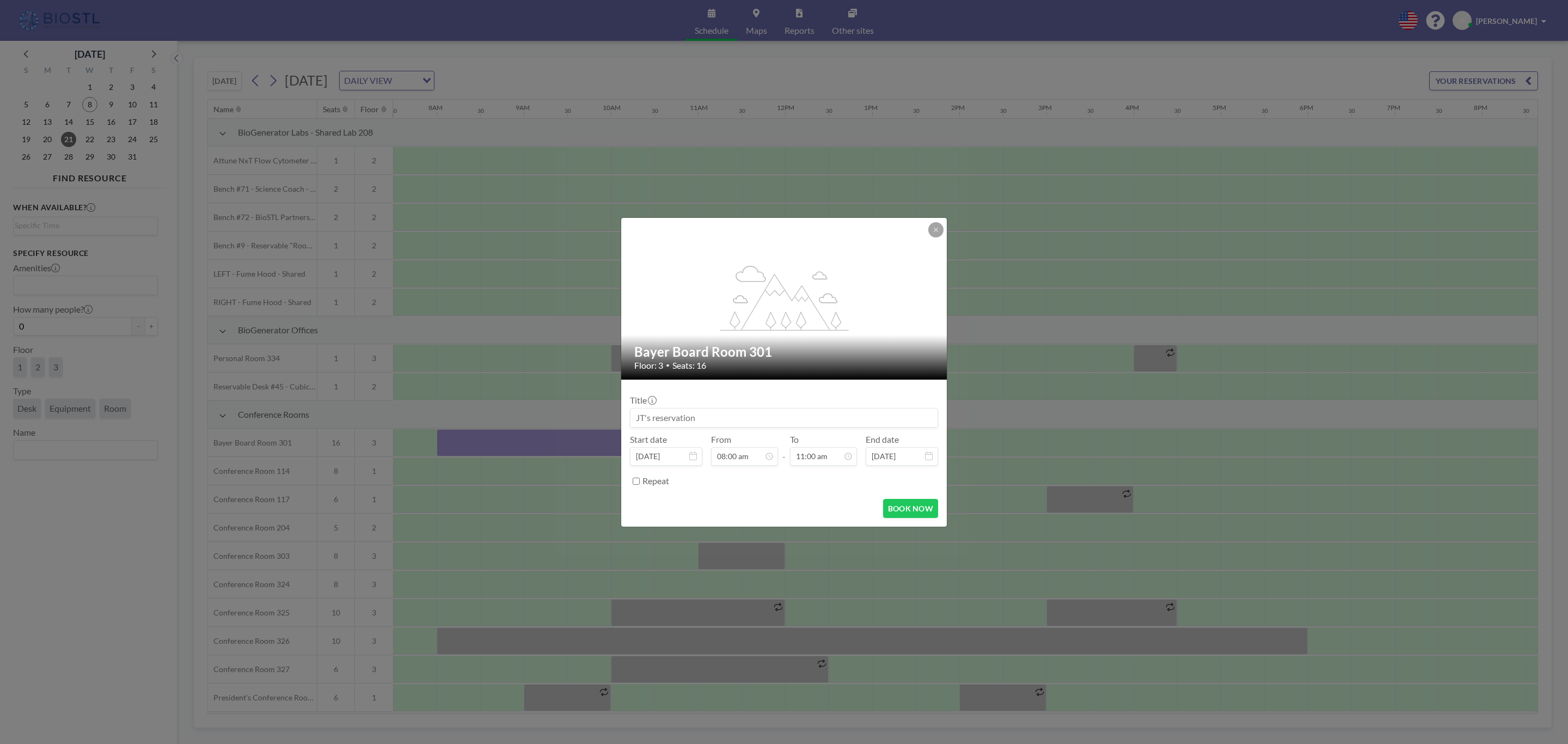
click at [703, 419] on input at bounding box center [783, 418] width 307 height 19
type input "Canopy-JT"
click at [907, 504] on button "BOOK NOW" at bounding box center [911, 508] width 55 height 19
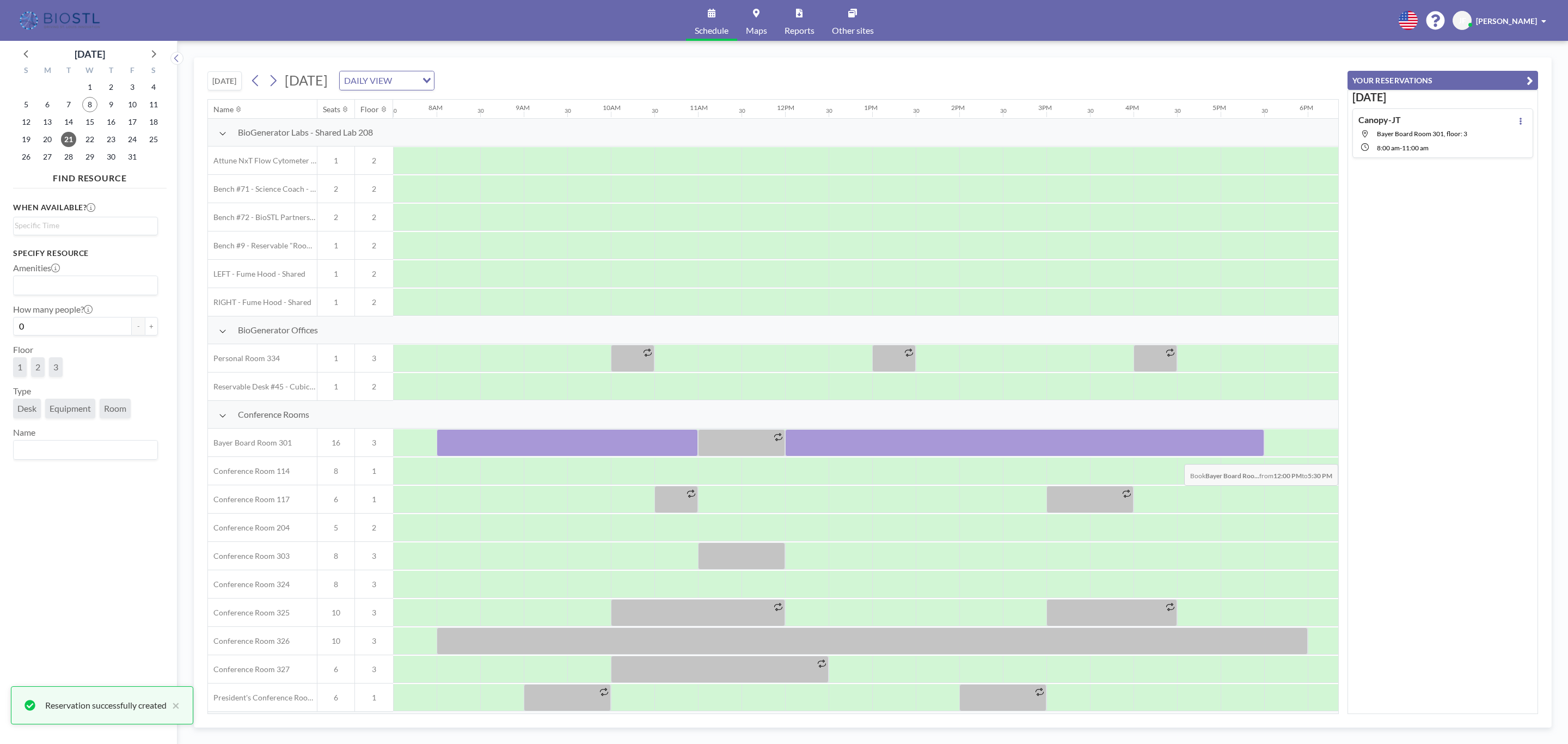
drag, startPoint x: 810, startPoint y: 442, endPoint x: 1248, endPoint y: 457, distance: 438.3
click at [1248, 457] on div at bounding box center [1025, 443] width 479 height 28
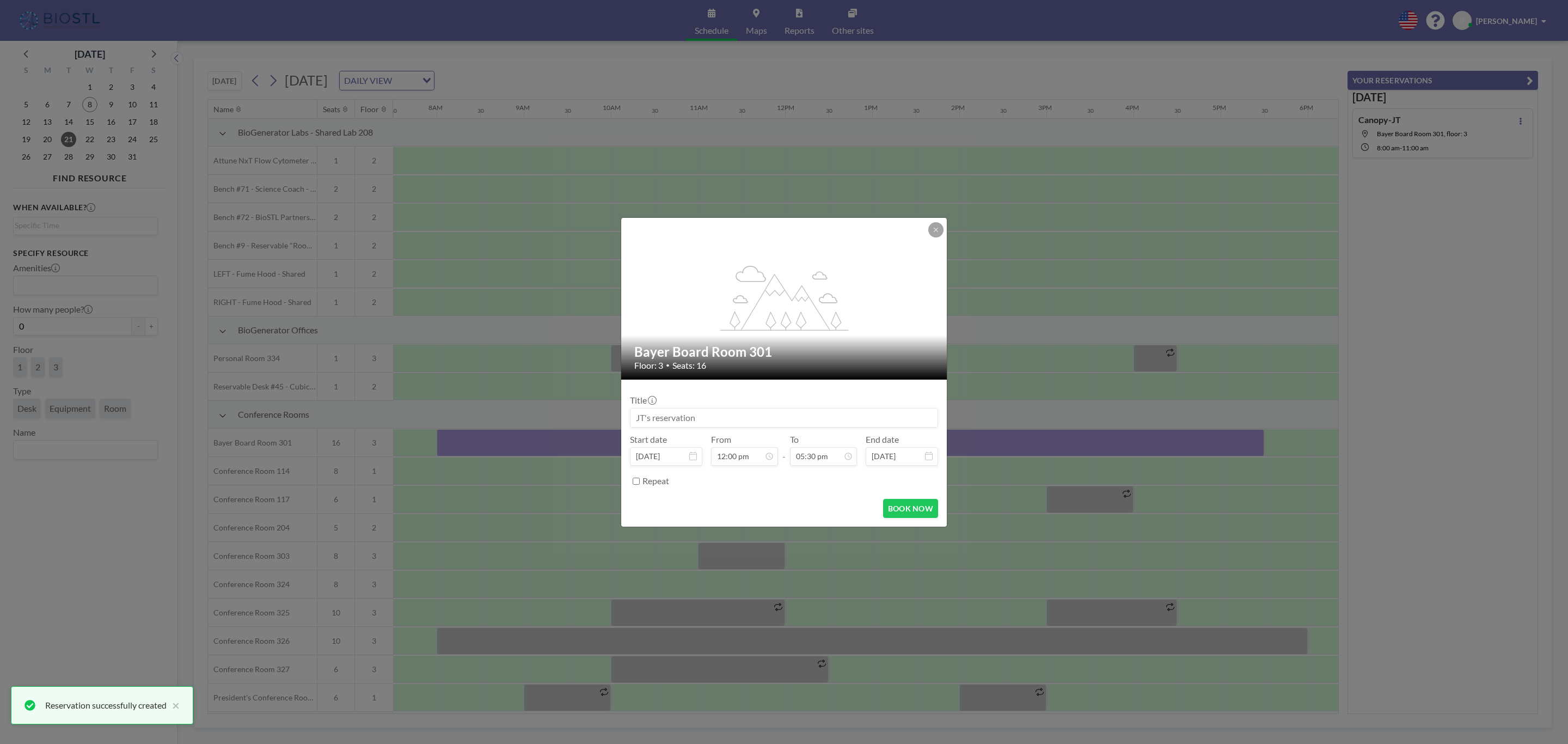
click at [713, 420] on input at bounding box center [783, 418] width 307 height 19
type input "Canopy-JT"
click at [918, 505] on button "BOOK NOW" at bounding box center [911, 508] width 55 height 19
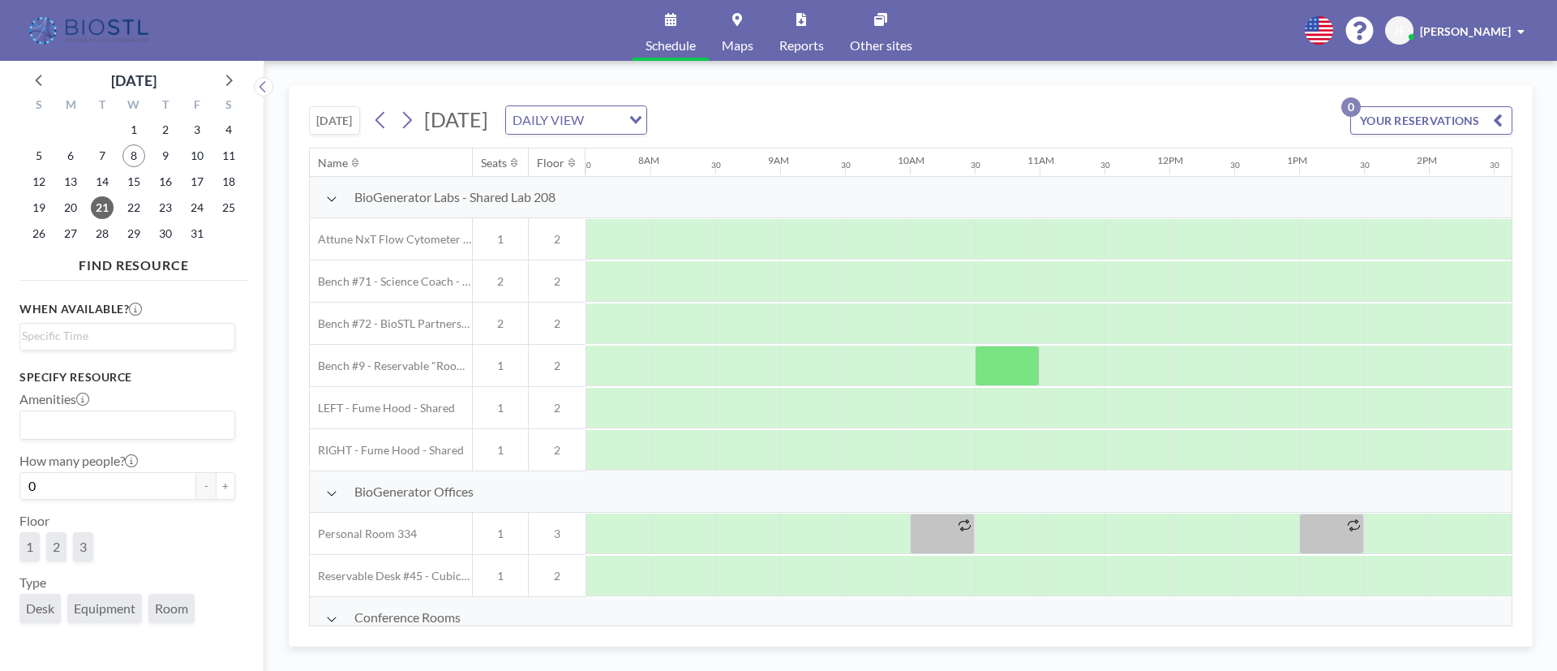
scroll to position [0, 973]
